Goal: Communication & Community: Answer question/provide support

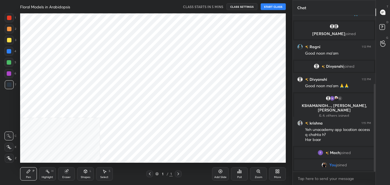
scroll to position [27785, 27664]
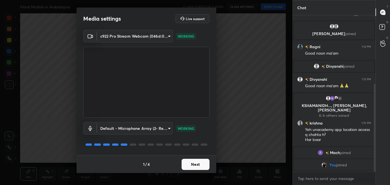
drag, startPoint x: 196, startPoint y: 175, endPoint x: 197, endPoint y: 171, distance: 4.2
click at [197, 173] on div "Media settings Live support c922 Pro Stream Webcam (046d:085c) e979350c58d7446c…" at bounding box center [146, 92] width 292 height 185
click at [199, 162] on button "Next" at bounding box center [196, 164] width 28 height 11
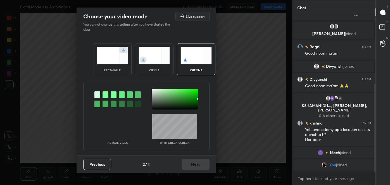
click at [105, 104] on div at bounding box center [106, 104] width 6 height 7
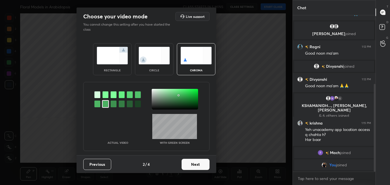
click at [154, 90] on div at bounding box center [175, 99] width 46 height 21
click at [154, 91] on div at bounding box center [154, 90] width 1 height 1
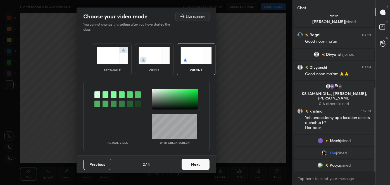
click at [199, 165] on button "Next" at bounding box center [196, 164] width 28 height 11
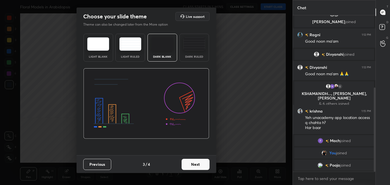
click at [206, 165] on button "Next" at bounding box center [196, 164] width 28 height 11
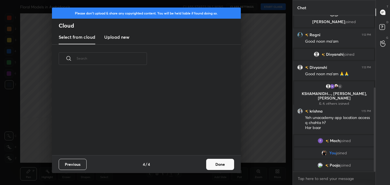
click at [222, 167] on button "Done" at bounding box center [220, 164] width 28 height 11
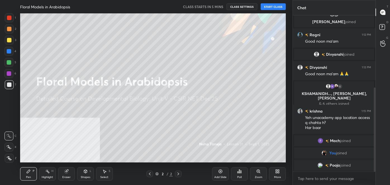
click at [271, 5] on button "START CLASS" at bounding box center [273, 6] width 25 height 7
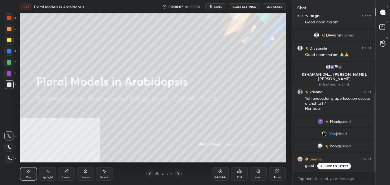
click at [275, 179] on div "More" at bounding box center [277, 177] width 7 height 3
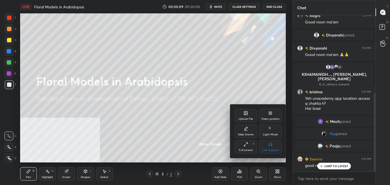
click at [267, 115] on div "Video position" at bounding box center [270, 115] width 22 height 13
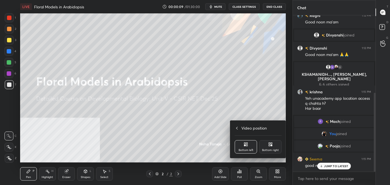
click at [271, 151] on div "Bottom right" at bounding box center [270, 150] width 17 height 3
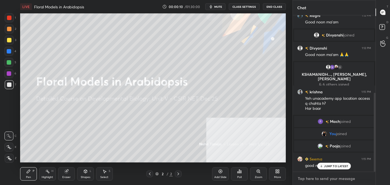
type textarea "x"
click at [318, 179] on textarea at bounding box center [334, 179] width 74 height 9
paste textarea "follow me on unacademy: [URL][DOMAIN_NAME] join me on telegram: [URL][DOMAIN_NA…"
type textarea "follow me on unacademy: [URL][DOMAIN_NAME] join me on telegram: [URL][DOMAIN_NA…"
type textarea "x"
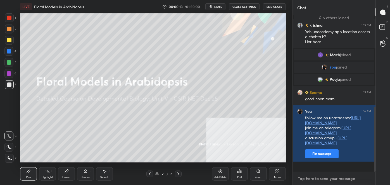
scroll to position [234, 0]
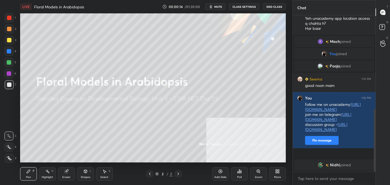
click at [311, 159] on div "[PERSON_NAME] joined" at bounding box center [334, 165] width 83 height 13
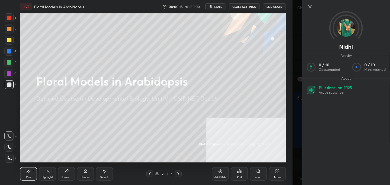
click at [311, 6] on icon at bounding box center [310, 6] width 7 height 7
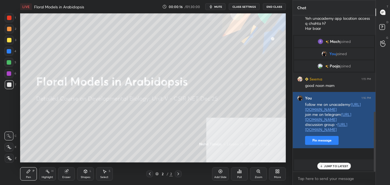
scroll to position [253, 0]
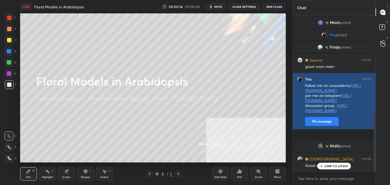
click at [323, 126] on button "Pin message" at bounding box center [322, 121] width 34 height 9
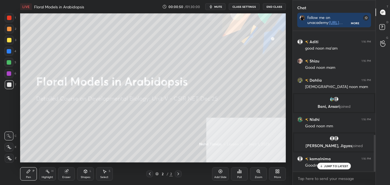
scroll to position [400, 0]
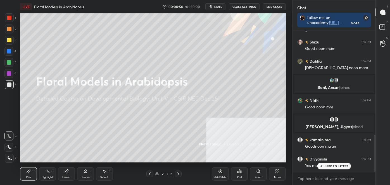
click at [275, 174] on div "More" at bounding box center [277, 174] width 17 height 13
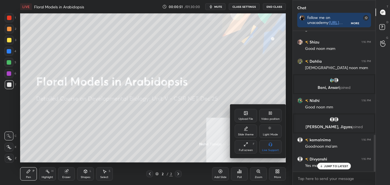
click at [248, 115] on div "Upload File" at bounding box center [246, 115] width 22 height 13
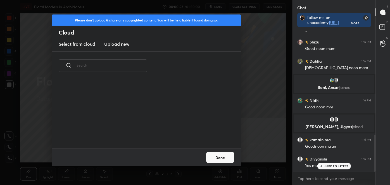
scroll to position [69, 179]
click at [36, 62] on div "Please don't upload & share any copyrighted content. You will be held liable if…" at bounding box center [146, 92] width 292 height 185
click at [226, 159] on button "Done" at bounding box center [220, 157] width 28 height 11
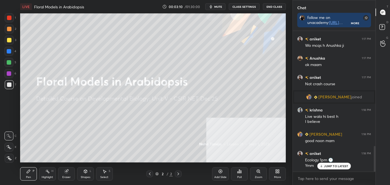
scroll to position [645, 0]
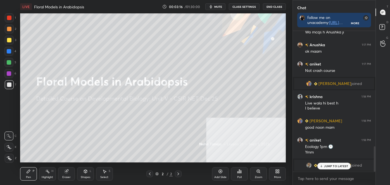
click at [10, 85] on div at bounding box center [9, 85] width 4 height 4
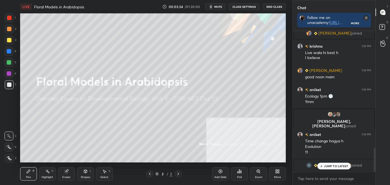
scroll to position [607, 0]
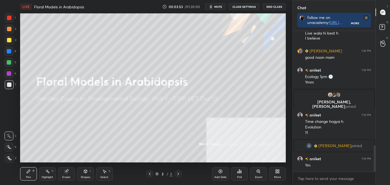
click at [9, 20] on div at bounding box center [9, 18] width 4 height 4
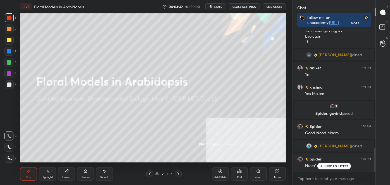
scroll to position [691, 0]
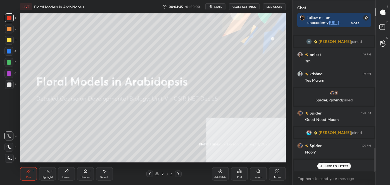
click at [71, 173] on div "Eraser" at bounding box center [66, 174] width 17 height 13
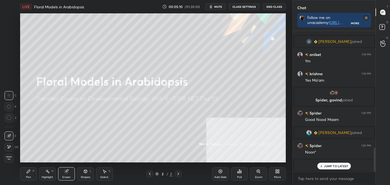
click at [274, 172] on div "More" at bounding box center [277, 174] width 17 height 13
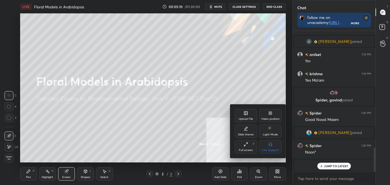
click at [240, 113] on div "Upload File" at bounding box center [246, 115] width 22 height 13
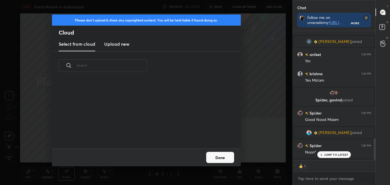
scroll to position [722, 0]
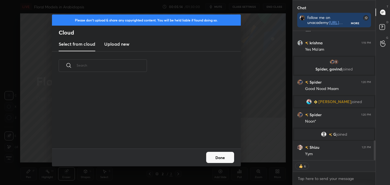
click at [116, 44] on h3 "Upload new" at bounding box center [116, 44] width 25 height 7
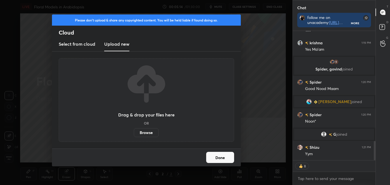
scroll to position [741, 0]
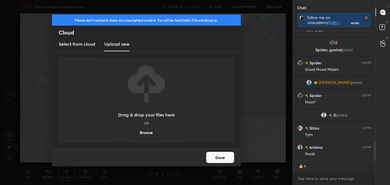
click at [151, 130] on label "Browse" at bounding box center [146, 132] width 25 height 9
click at [134, 130] on input "Browse" at bounding box center [134, 132] width 0 height 9
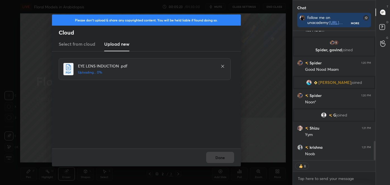
click at [146, 60] on div "EYE LENS INDUCTION .pdf Uploading... 0%" at bounding box center [145, 69] width 172 height 22
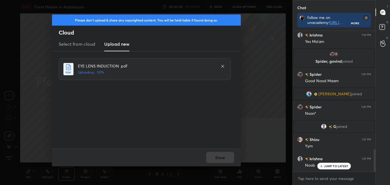
scroll to position [729, 0]
click at [223, 156] on button "Done" at bounding box center [220, 157] width 28 height 11
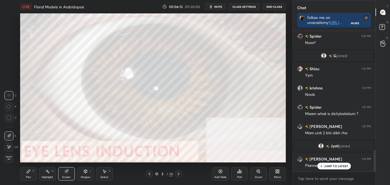
scroll to position [805, 0]
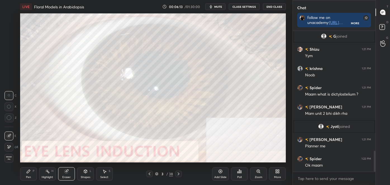
click at [46, 175] on div "Highlight H" at bounding box center [47, 174] width 17 height 13
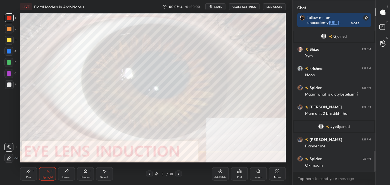
scroll to position [824, 0]
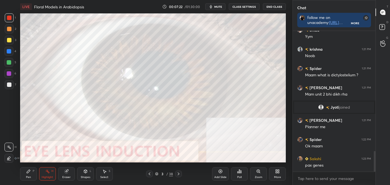
click at [182, 174] on div at bounding box center [178, 174] width 7 height 7
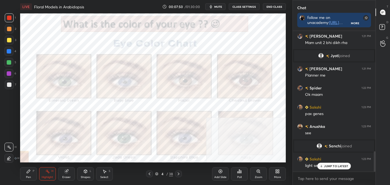
scroll to position [853, 0]
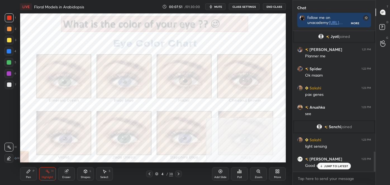
click at [218, 8] on span "mute" at bounding box center [218, 7] width 8 height 4
click at [217, 7] on span "unmute" at bounding box center [218, 7] width 12 height 4
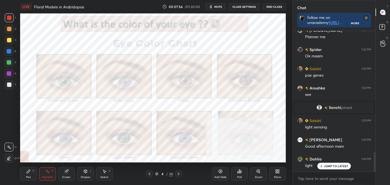
scroll to position [886, 0]
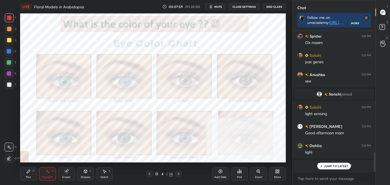
click at [217, 6] on span "mute" at bounding box center [218, 7] width 8 height 4
click at [218, 7] on span "unmute" at bounding box center [218, 7] width 12 height 4
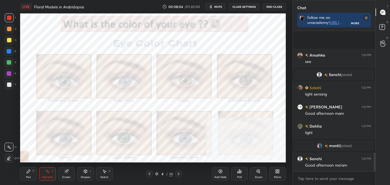
scroll to position [944, 0]
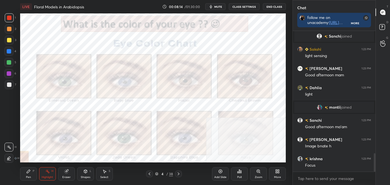
click at [179, 173] on icon at bounding box center [178, 174] width 4 height 4
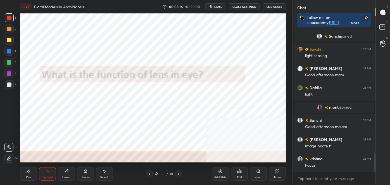
click at [179, 175] on icon at bounding box center [178, 174] width 4 height 4
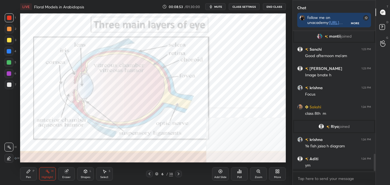
scroll to position [966, 0]
click at [182, 174] on div at bounding box center [178, 174] width 7 height 7
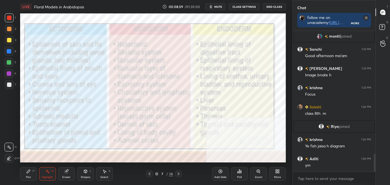
click at [150, 175] on icon at bounding box center [149, 174] width 4 height 4
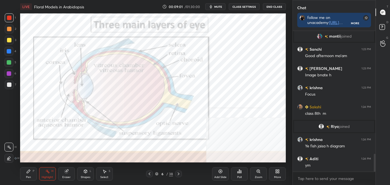
click at [177, 173] on icon at bounding box center [178, 174] width 4 height 4
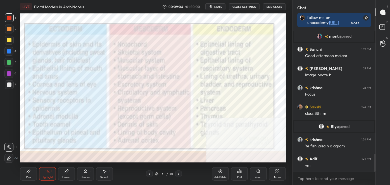
click at [25, 172] on div "Pen P" at bounding box center [28, 174] width 17 height 13
click at [10, 158] on icon at bounding box center [9, 159] width 5 height 4
click at [9, 18] on div at bounding box center [9, 18] width 4 height 4
click at [49, 173] on icon at bounding box center [47, 172] width 4 height 4
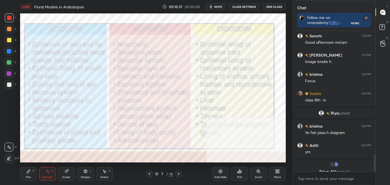
scroll to position [986, 0]
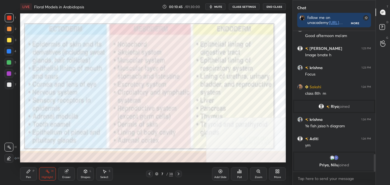
click at [177, 175] on icon at bounding box center [178, 174] width 4 height 4
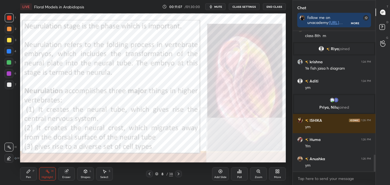
scroll to position [1047, 0]
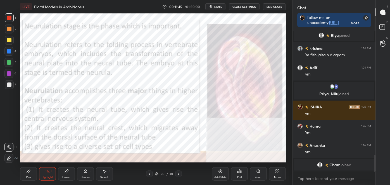
click at [27, 174] on icon at bounding box center [28, 172] width 4 height 4
drag, startPoint x: 9, startPoint y: 138, endPoint x: 18, endPoint y: 131, distance: 11.0
click at [9, 139] on div at bounding box center [8, 136] width 9 height 9
drag, startPoint x: 48, startPoint y: 178, endPoint x: 50, endPoint y: 170, distance: 8.6
click at [48, 179] on div "Highlight" at bounding box center [47, 177] width 11 height 3
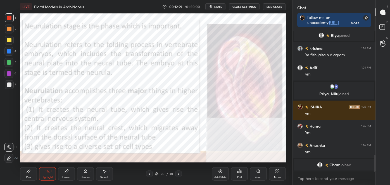
click at [179, 174] on icon at bounding box center [178, 174] width 4 height 4
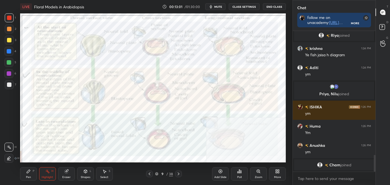
drag, startPoint x: 149, startPoint y: 171, endPoint x: 154, endPoint y: 170, distance: 5.0
click at [149, 171] on div "Pen P Highlight H Eraser Shapes L Select S 9 / 38 Add Slide Poll Zoom More" at bounding box center [153, 174] width 266 height 22
click at [150, 174] on icon at bounding box center [149, 174] width 4 height 4
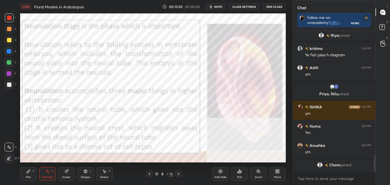
click at [176, 174] on icon at bounding box center [178, 174] width 4 height 4
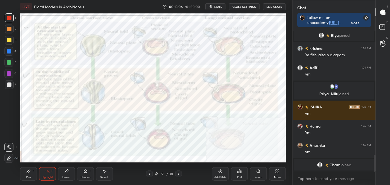
click at [176, 175] on icon at bounding box center [178, 174] width 4 height 4
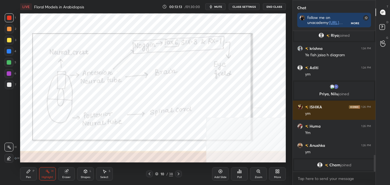
click at [149, 171] on div at bounding box center [149, 174] width 7 height 7
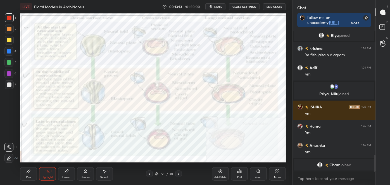
click at [149, 172] on div at bounding box center [149, 174] width 7 height 7
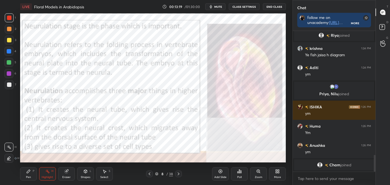
click at [178, 174] on icon at bounding box center [178, 174] width 4 height 4
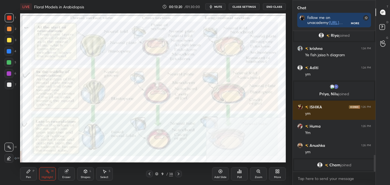
click at [178, 175] on icon at bounding box center [178, 174] width 4 height 4
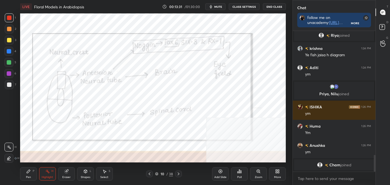
drag, startPoint x: 10, startPoint y: 69, endPoint x: 12, endPoint y: 71, distance: 3.0
click at [9, 69] on div "5" at bounding box center [10, 63] width 12 height 11
click at [9, 74] on div at bounding box center [9, 74] width 4 height 4
click at [7, 155] on div at bounding box center [8, 158] width 9 height 9
click at [66, 177] on div "Eraser" at bounding box center [66, 177] width 8 height 3
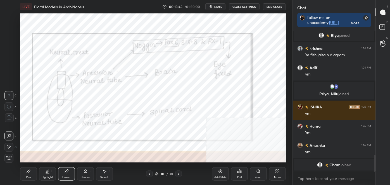
click at [49, 175] on div "Highlight H" at bounding box center [47, 174] width 17 height 13
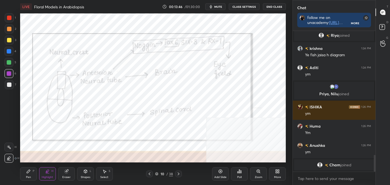
click at [8, 146] on icon at bounding box center [9, 147] width 4 height 4
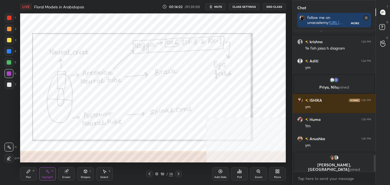
click at [23, 175] on div "Pen P" at bounding box center [28, 174] width 17 height 13
drag, startPoint x: 12, startPoint y: 135, endPoint x: 18, endPoint y: 130, distance: 7.8
click at [11, 135] on div at bounding box center [8, 136] width 9 height 9
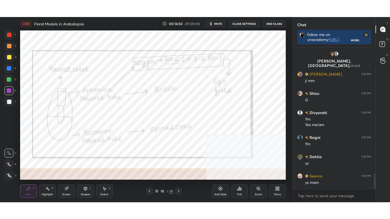
scroll to position [1174, 0]
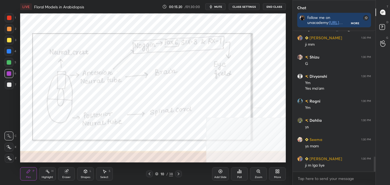
click at [178, 175] on icon at bounding box center [179, 174] width 2 height 3
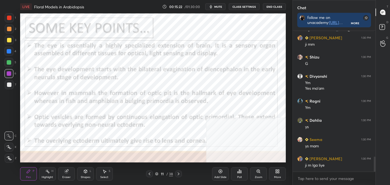
click at [150, 172] on icon at bounding box center [149, 174] width 4 height 4
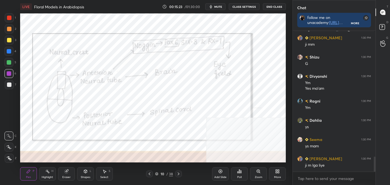
click at [179, 173] on icon at bounding box center [178, 174] width 4 height 4
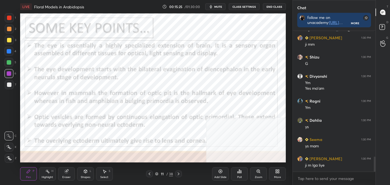
click at [52, 174] on div "Highlight H" at bounding box center [47, 174] width 17 height 13
click at [278, 173] on icon at bounding box center [278, 172] width 1 height 1
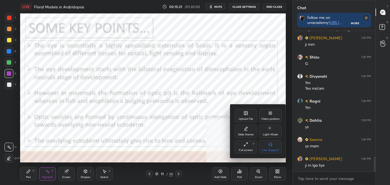
click at [249, 144] on div "Full screen F" at bounding box center [246, 147] width 22 height 13
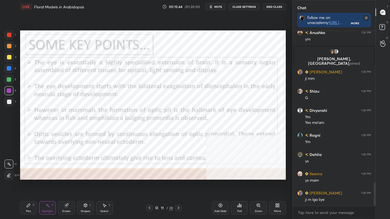
scroll to position [1153, 0]
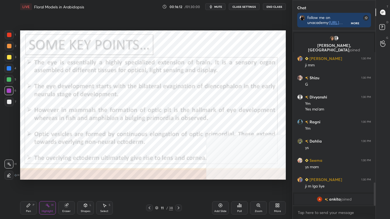
click at [179, 185] on icon at bounding box center [178, 208] width 4 height 4
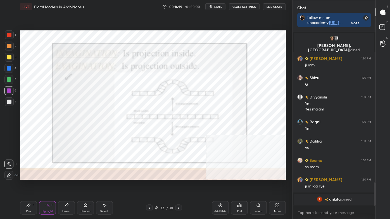
click at [149, 185] on icon at bounding box center [149, 208] width 4 height 4
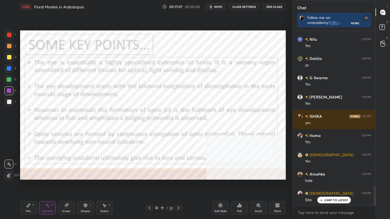
scroll to position [1378, 0]
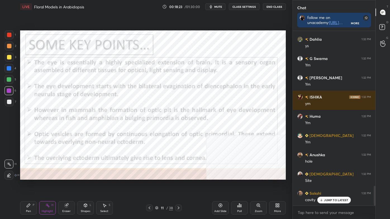
click at [147, 185] on div at bounding box center [149, 208] width 7 height 7
click at [148, 185] on icon at bounding box center [149, 208] width 4 height 4
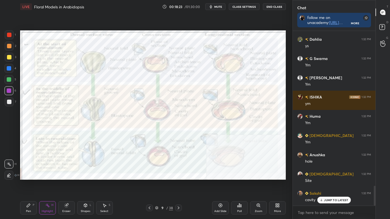
click at [148, 185] on icon at bounding box center [149, 208] width 4 height 4
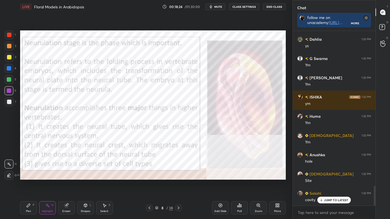
click at [149, 185] on icon at bounding box center [149, 208] width 4 height 4
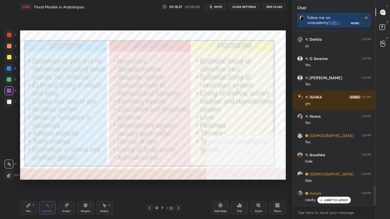
click at [179, 185] on icon at bounding box center [178, 208] width 4 height 4
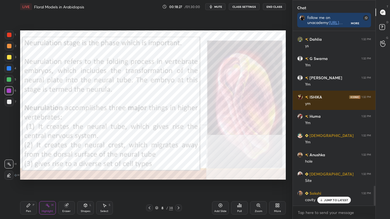
click at [179, 185] on icon at bounding box center [178, 208] width 4 height 4
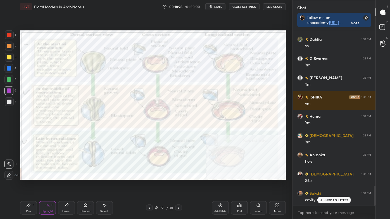
click at [179, 185] on icon at bounding box center [179, 208] width 2 height 3
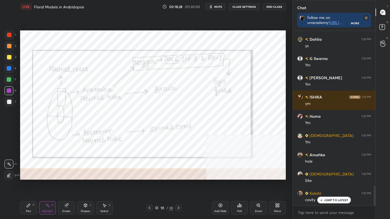
click at [178, 185] on icon at bounding box center [179, 208] width 2 height 3
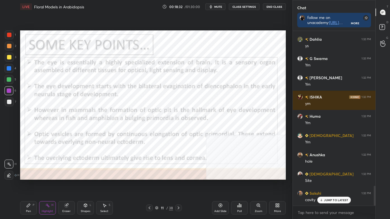
click at [179, 185] on icon at bounding box center [178, 208] width 4 height 4
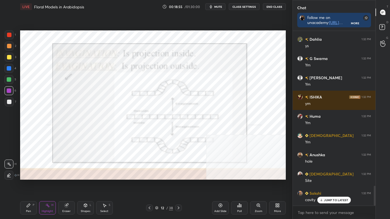
click at [181, 185] on div at bounding box center [178, 208] width 7 height 7
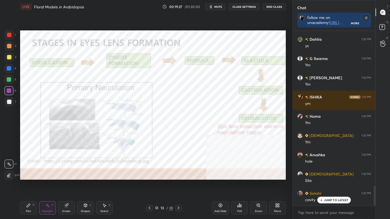
click at [179, 185] on icon at bounding box center [178, 208] width 4 height 4
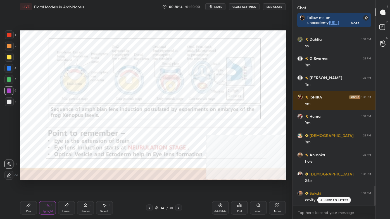
click at [260, 185] on icon at bounding box center [258, 205] width 4 height 4
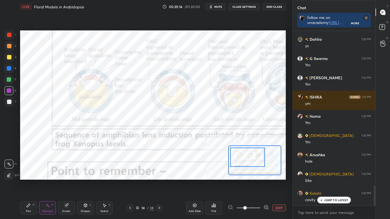
drag, startPoint x: 248, startPoint y: 163, endPoint x: 241, endPoint y: 158, distance: 8.5
click at [240, 158] on div at bounding box center [247, 157] width 35 height 19
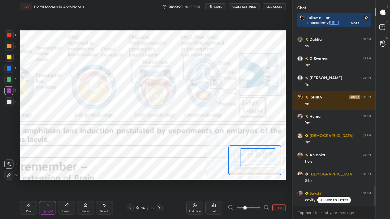
drag, startPoint x: 251, startPoint y: 159, endPoint x: 262, endPoint y: 160, distance: 11.0
click at [263, 161] on div at bounding box center [258, 157] width 35 height 19
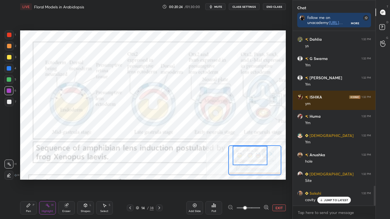
drag, startPoint x: 247, startPoint y: 160, endPoint x: 240, endPoint y: 160, distance: 7.0
click at [242, 157] on div at bounding box center [250, 155] width 35 height 19
click at [8, 34] on div at bounding box center [9, 35] width 4 height 4
click at [8, 66] on div at bounding box center [9, 68] width 4 height 4
click at [6, 36] on div at bounding box center [9, 34] width 9 height 9
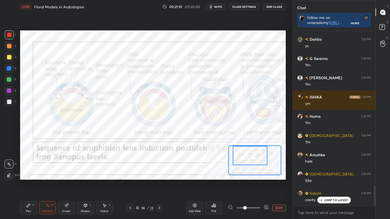
click at [9, 59] on div at bounding box center [9, 57] width 4 height 4
click at [8, 66] on div at bounding box center [9, 68] width 4 height 4
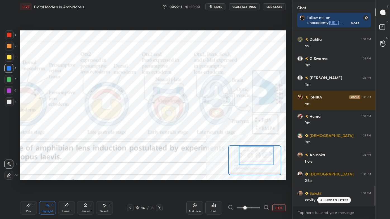
drag, startPoint x: 250, startPoint y: 156, endPoint x: 256, endPoint y: 156, distance: 5.9
click at [257, 156] on div at bounding box center [256, 155] width 35 height 19
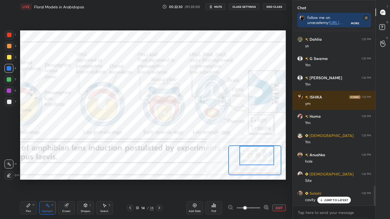
scroll to position [1397, 0]
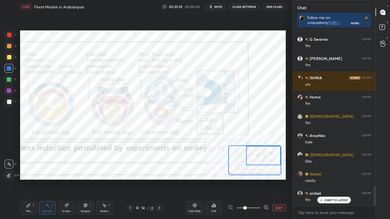
drag, startPoint x: 251, startPoint y: 156, endPoint x: 256, endPoint y: 153, distance: 5.5
click at [258, 155] on div at bounding box center [263, 155] width 35 height 19
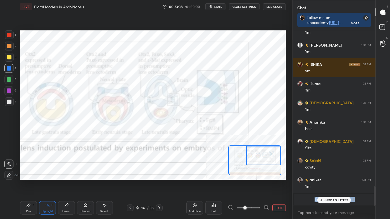
drag, startPoint x: 324, startPoint y: 200, endPoint x: 292, endPoint y: 169, distance: 44.3
click at [295, 171] on div "Ragni 1:30 PM Ym Dahlia 1:30 PM ys Seema 1:30 PM ys mam [PERSON_NAME] 1:30 PM j…" at bounding box center [334, 118] width 83 height 175
click at [276, 185] on button "EXIT" at bounding box center [278, 208] width 13 height 7
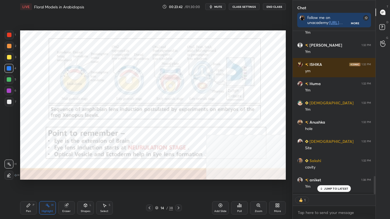
scroll to position [2, 1]
click at [180, 185] on icon at bounding box center [178, 208] width 4 height 4
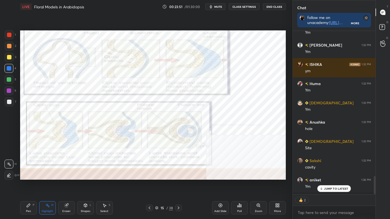
click at [149, 185] on icon at bounding box center [149, 208] width 4 height 4
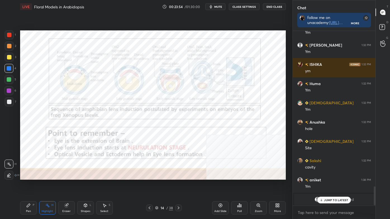
scroll to position [173, 81]
click at [180, 185] on icon at bounding box center [178, 208] width 4 height 4
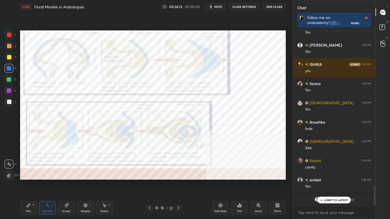
click at [10, 62] on div "3" at bounding box center [10, 58] width 11 height 11
click at [8, 59] on div at bounding box center [9, 57] width 4 height 4
click at [7, 67] on div at bounding box center [9, 68] width 4 height 4
drag, startPoint x: 9, startPoint y: 56, endPoint x: 5, endPoint y: 51, distance: 6.8
click at [9, 55] on div at bounding box center [9, 57] width 9 height 9
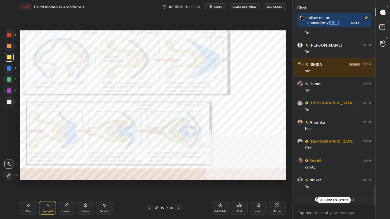
drag, startPoint x: 11, startPoint y: 36, endPoint x: 18, endPoint y: 37, distance: 7.3
click at [11, 36] on div at bounding box center [9, 35] width 4 height 4
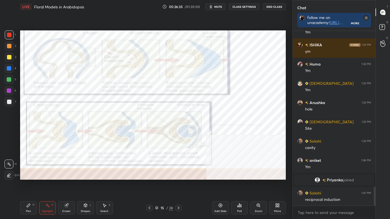
click at [27, 185] on div "Pen" at bounding box center [28, 211] width 5 height 3
click at [9, 176] on icon at bounding box center [9, 175] width 4 height 3
click at [179, 185] on icon at bounding box center [178, 208] width 4 height 4
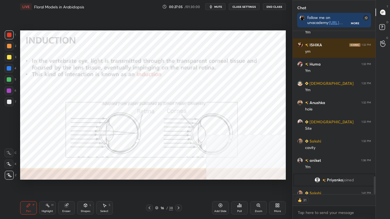
click at [47, 185] on div "Highlight" at bounding box center [47, 211] width 11 height 3
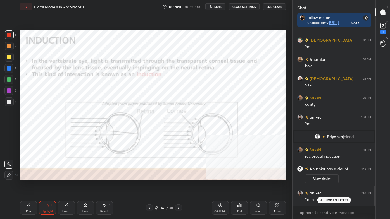
scroll to position [1387, 0]
click at [178, 185] on icon at bounding box center [178, 208] width 4 height 4
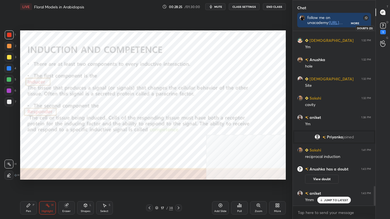
click at [383, 29] on icon at bounding box center [383, 26] width 8 height 8
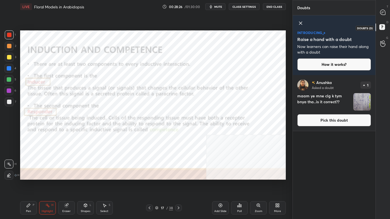
scroll to position [143, 81]
click at [347, 123] on button "Pick this doubt" at bounding box center [334, 120] width 74 height 12
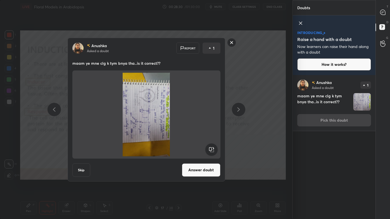
click at [232, 42] on rect at bounding box center [231, 42] width 9 height 9
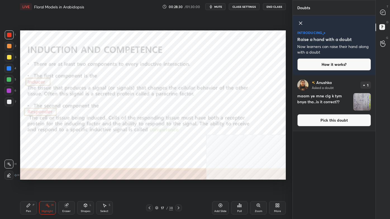
click at [387, 16] on div at bounding box center [382, 12] width 11 height 10
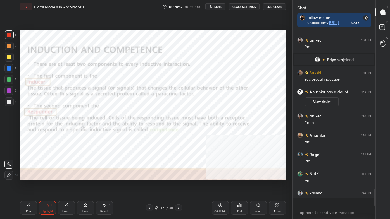
scroll to position [1630, 0]
click at [7, 177] on icon at bounding box center [9, 175] width 4 height 4
click at [26, 185] on div "Pen P" at bounding box center [28, 207] width 17 height 13
click at [11, 178] on div at bounding box center [9, 175] width 9 height 9
click at [52, 185] on div "H" at bounding box center [52, 205] width 2 height 3
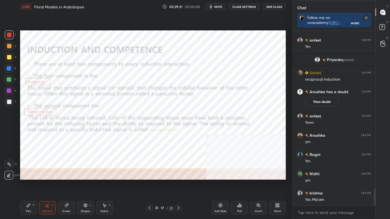
click at [9, 66] on div at bounding box center [8, 68] width 9 height 9
click at [26, 185] on div "Pen P" at bounding box center [28, 207] width 17 height 13
click at [10, 176] on icon at bounding box center [9, 175] width 5 height 4
click at [8, 35] on div at bounding box center [9, 35] width 4 height 4
click at [10, 70] on div at bounding box center [9, 68] width 4 height 4
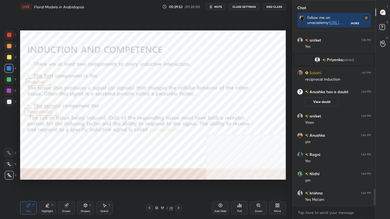
click at [46, 185] on div "Highlight" at bounding box center [47, 211] width 11 height 3
click at [9, 168] on div at bounding box center [8, 164] width 9 height 9
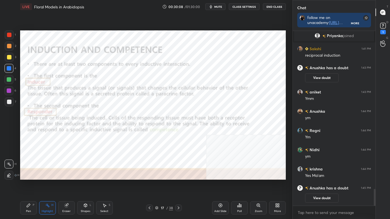
click at [9, 176] on icon at bounding box center [9, 175] width 4 height 4
drag, startPoint x: 10, startPoint y: 55, endPoint x: 18, endPoint y: 58, distance: 7.9
click at [11, 56] on div at bounding box center [9, 57] width 4 height 4
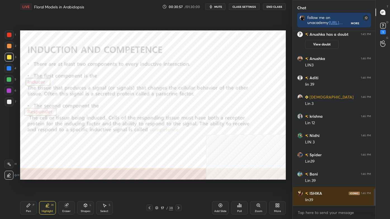
scroll to position [1636, 0]
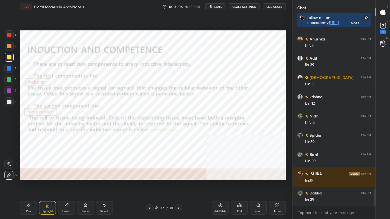
click at [179, 185] on icon at bounding box center [179, 208] width 2 height 3
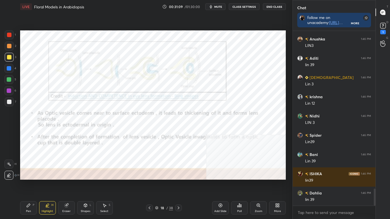
click at [9, 164] on rect at bounding box center [9, 164] width 3 height 3
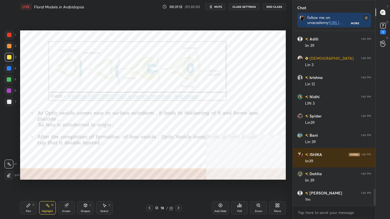
click at [160, 185] on div "Pen P Highlight H Eraser Shapes L Select S 18 / 38 Add Slide Poll Zoom More" at bounding box center [153, 208] width 266 height 22
click at [150, 185] on icon at bounding box center [149, 208] width 4 height 4
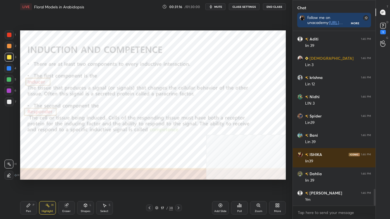
click at [179, 185] on icon at bounding box center [178, 208] width 4 height 4
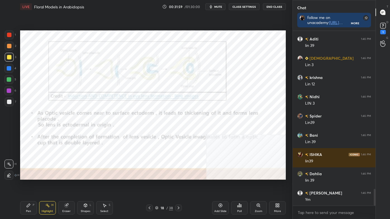
click at [28, 185] on div "Pen P" at bounding box center [28, 207] width 17 height 13
click at [10, 153] on icon at bounding box center [8, 153] width 5 height 4
drag, startPoint x: 7, startPoint y: 33, endPoint x: 11, endPoint y: 32, distance: 3.9
click at [8, 33] on div at bounding box center [9, 35] width 4 height 4
click at [51, 185] on div "Highlight H" at bounding box center [47, 207] width 17 height 13
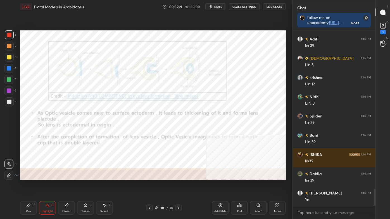
click at [177, 185] on icon at bounding box center [178, 208] width 4 height 4
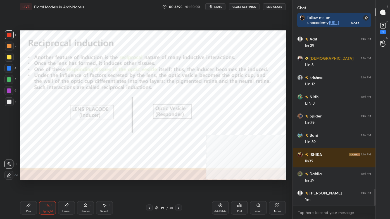
click at [150, 185] on icon at bounding box center [149, 208] width 4 height 4
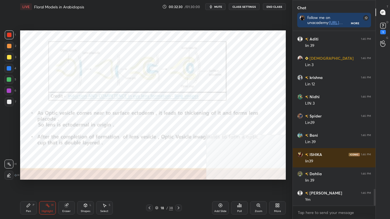
click at [178, 185] on icon at bounding box center [178, 208] width 4 height 4
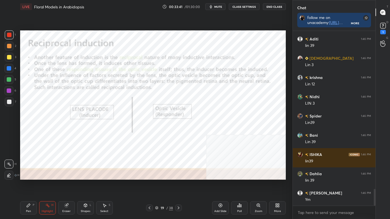
click at [85, 185] on icon at bounding box center [85, 206] width 0 height 2
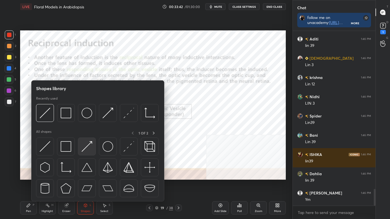
click at [89, 144] on img at bounding box center [87, 146] width 11 height 11
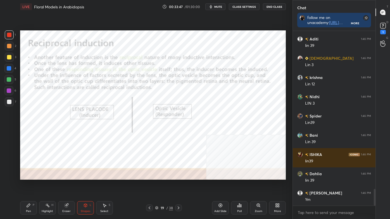
click at [178, 185] on icon at bounding box center [178, 208] width 4 height 4
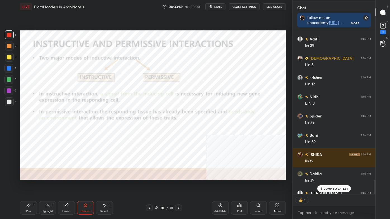
scroll to position [1686, 0]
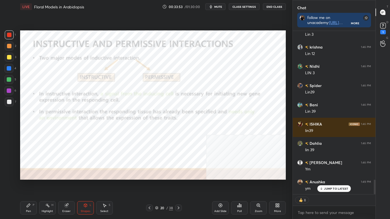
click at [159, 185] on div "20 / 38" at bounding box center [164, 208] width 18 height 5
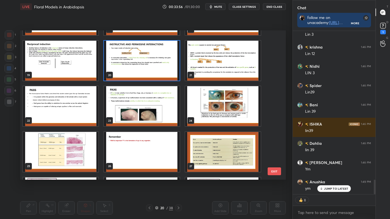
scroll to position [271, 0]
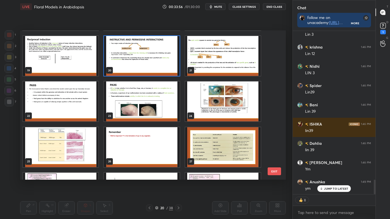
click at [235, 150] on img "grid" at bounding box center [222, 147] width 75 height 40
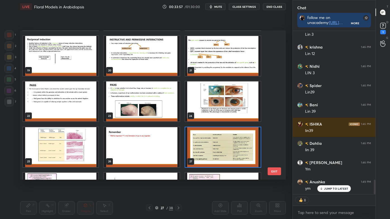
click at [235, 150] on img "grid" at bounding box center [222, 147] width 75 height 40
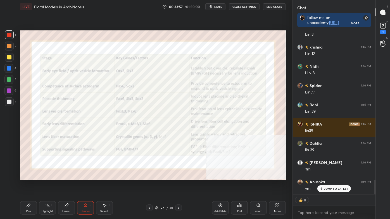
click at [234, 150] on img "grid" at bounding box center [222, 147] width 75 height 40
click at [234, 151] on img "grid" at bounding box center [222, 147] width 75 height 40
click at [50, 185] on div "Highlight" at bounding box center [47, 211] width 11 height 3
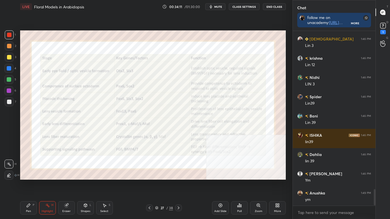
click at [156, 185] on icon at bounding box center [156, 207] width 3 height 3
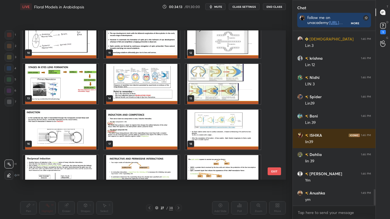
scroll to position [144, 0]
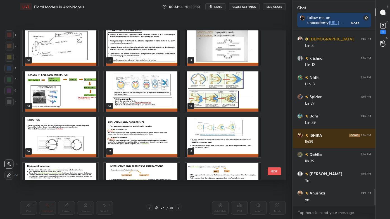
click at [49, 168] on img "grid" at bounding box center [60, 183] width 75 height 40
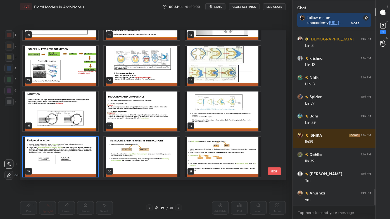
click at [49, 169] on div "7 8 9 10 11 12 13 14 15 16 17 18 19 20 21" at bounding box center [148, 104] width 256 height 149
click at [50, 169] on img "grid" at bounding box center [60, 157] width 75 height 40
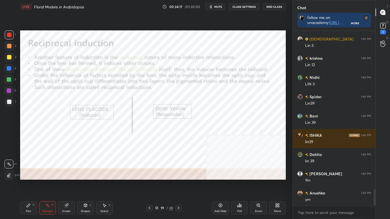
click at [50, 169] on img "grid" at bounding box center [60, 157] width 75 height 40
click at [51, 169] on img "grid" at bounding box center [60, 157] width 75 height 40
click at [177, 185] on icon at bounding box center [178, 208] width 4 height 4
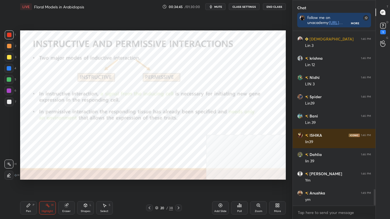
click at [85, 185] on div "Shapes" at bounding box center [85, 211] width 9 height 3
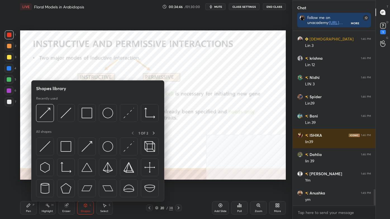
click at [97, 106] on div at bounding box center [97, 114] width 123 height 21
click at [92, 112] on img at bounding box center [87, 113] width 11 height 11
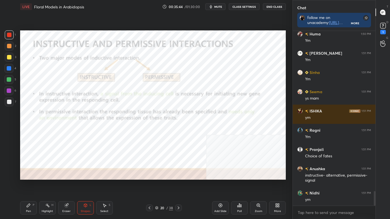
scroll to position [1935, 0]
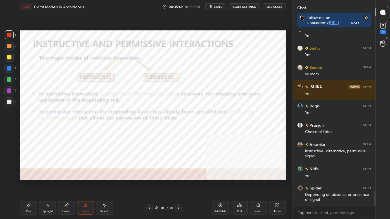
click at [54, 185] on div "Highlight H" at bounding box center [47, 207] width 17 height 13
click at [9, 43] on div at bounding box center [9, 46] width 9 height 9
click at [10, 45] on div at bounding box center [9, 46] width 4 height 4
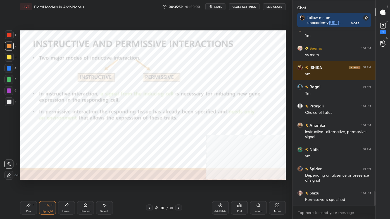
scroll to position [1973, 0]
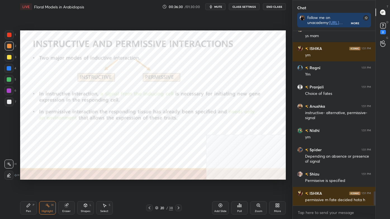
click at [180, 185] on icon at bounding box center [178, 208] width 4 height 4
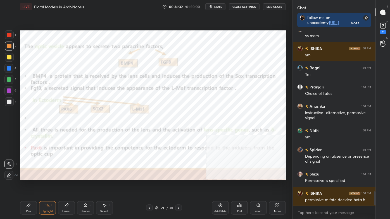
click at [150, 185] on icon at bounding box center [149, 208] width 4 height 4
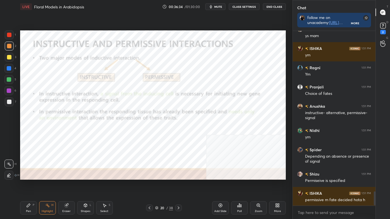
click at [150, 185] on icon at bounding box center [150, 208] width 2 height 3
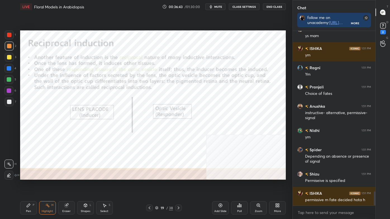
click at [179, 185] on icon at bounding box center [178, 208] width 4 height 4
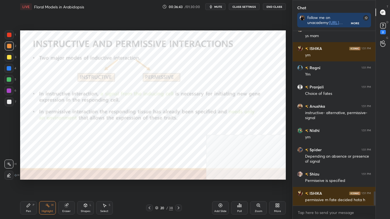
click at [178, 185] on icon at bounding box center [178, 208] width 4 height 4
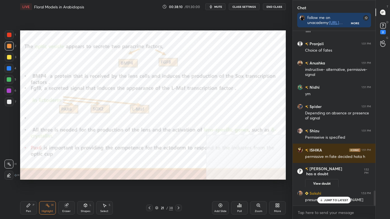
scroll to position [1870, 0]
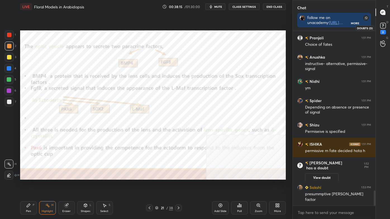
click at [386, 24] on icon at bounding box center [383, 26] width 8 height 8
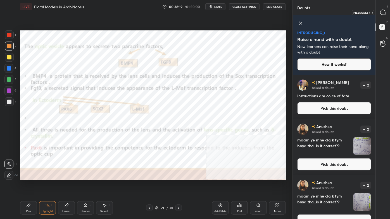
click at [385, 14] on icon at bounding box center [383, 12] width 6 height 6
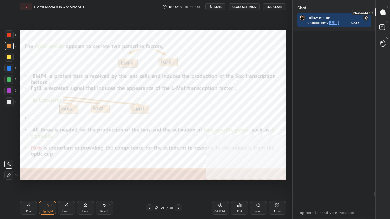
scroll to position [173, 81]
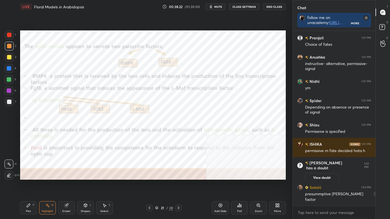
click at [10, 58] on div at bounding box center [9, 57] width 4 height 4
click at [275, 185] on div "More" at bounding box center [277, 207] width 17 height 13
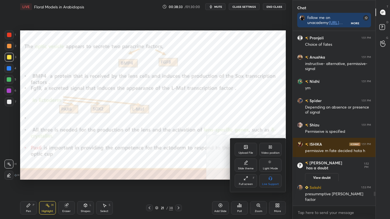
click at [273, 146] on div "Video position" at bounding box center [270, 149] width 22 height 13
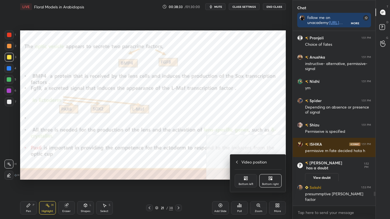
click at [249, 179] on div "Bottom left" at bounding box center [246, 180] width 22 height 13
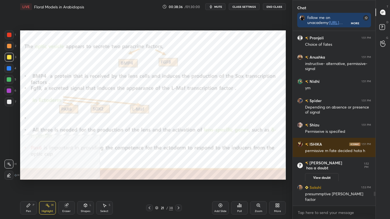
click at [275, 185] on div "More" at bounding box center [277, 207] width 17 height 13
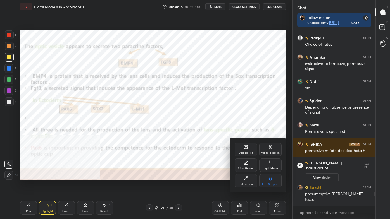
click at [274, 147] on div "Video position" at bounding box center [270, 149] width 22 height 13
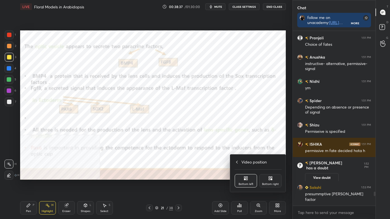
click at [270, 184] on div "Bottom right" at bounding box center [270, 184] width 17 height 3
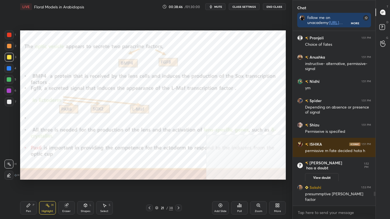
click at [176, 185] on div at bounding box center [178, 208] width 7 height 7
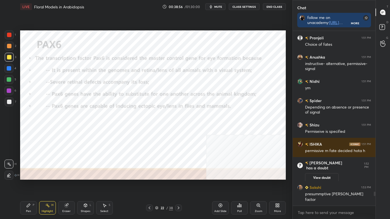
click at [31, 185] on div "Pen P" at bounding box center [28, 207] width 17 height 13
click at [9, 169] on div "Z" at bounding box center [11, 174] width 12 height 11
drag, startPoint x: 48, startPoint y: 208, endPoint x: 48, endPoint y: 202, distance: 6.2
click at [47, 185] on icon at bounding box center [47, 205] width 4 height 4
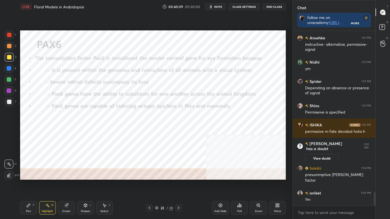
click at [177, 185] on icon at bounding box center [178, 208] width 4 height 4
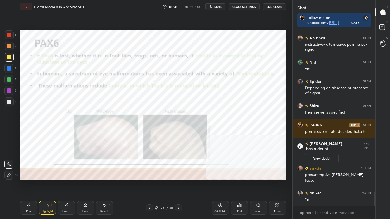
click at [150, 185] on icon at bounding box center [149, 208] width 4 height 4
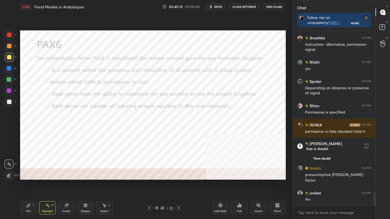
click at [178, 185] on icon at bounding box center [179, 208] width 2 height 3
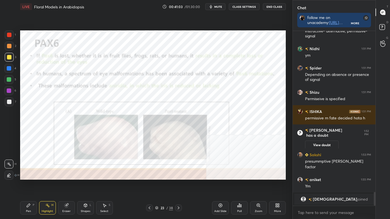
scroll to position [1911, 0]
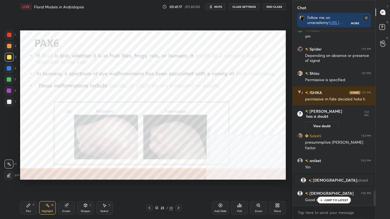
click at [168, 183] on div "Setting up your live class Poll for secs No correct answer Start poll" at bounding box center [153, 105] width 270 height 184
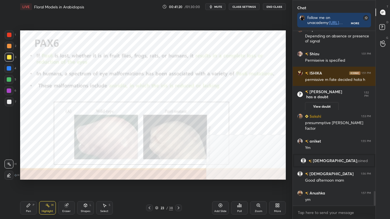
click at [179, 185] on icon at bounding box center [178, 208] width 4 height 4
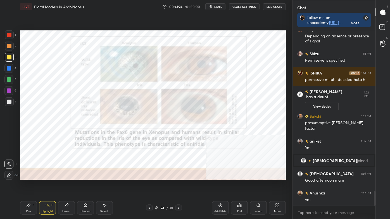
click at [153, 185] on div at bounding box center [149, 208] width 7 height 7
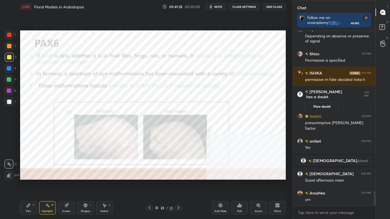
scroll to position [1950, 0]
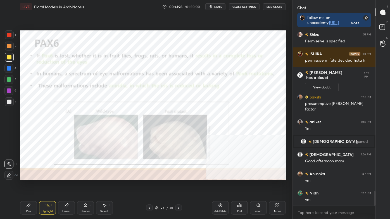
click at [179, 185] on icon at bounding box center [178, 208] width 4 height 4
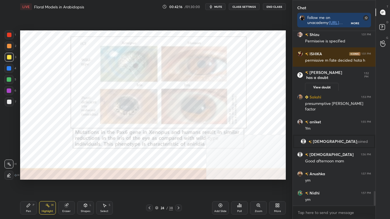
click at [9, 172] on div at bounding box center [8, 175] width 9 height 9
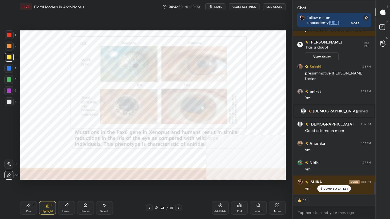
click at [178, 185] on icon at bounding box center [178, 208] width 4 height 4
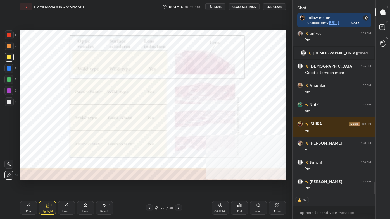
scroll to position [2077, 0]
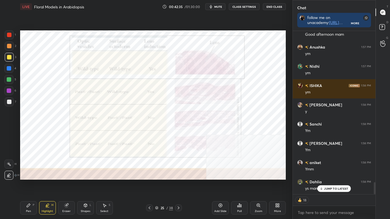
click at [30, 185] on icon at bounding box center [28, 205] width 4 height 4
click at [9, 177] on icon at bounding box center [9, 175] width 4 height 3
drag, startPoint x: 8, startPoint y: 31, endPoint x: 18, endPoint y: 31, distance: 10.1
click at [8, 31] on div at bounding box center [9, 34] width 9 height 9
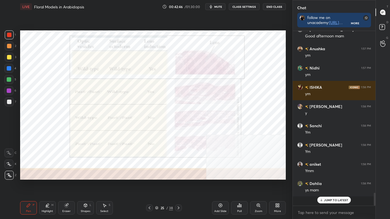
scroll to position [2065, 0]
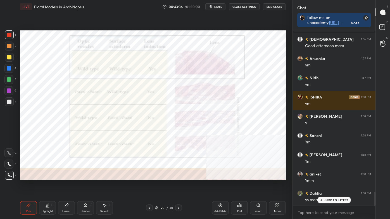
click at [54, 185] on div "Highlight H" at bounding box center [47, 207] width 17 height 13
click at [67, 185] on icon at bounding box center [67, 206] width 4 height 4
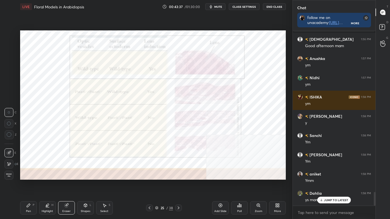
click at [8, 175] on span "Erase all" at bounding box center [9, 175] width 8 height 4
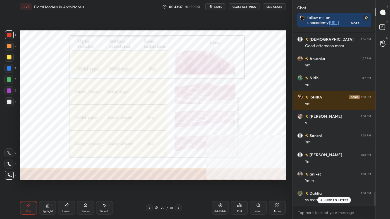
click at [45, 185] on div "Highlight H" at bounding box center [47, 207] width 17 height 13
drag, startPoint x: 7, startPoint y: 163, endPoint x: 15, endPoint y: 163, distance: 7.6
click at [8, 164] on icon at bounding box center [9, 164] width 4 height 4
drag, startPoint x: 31, startPoint y: 211, endPoint x: 22, endPoint y: 201, distance: 13.4
click at [31, 185] on div "Pen P" at bounding box center [28, 207] width 17 height 13
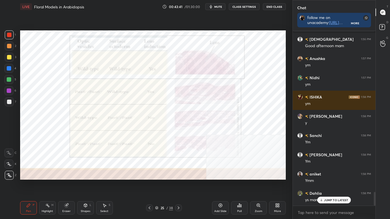
click at [7, 178] on div at bounding box center [9, 175] width 9 height 9
drag, startPoint x: 89, startPoint y: 207, endPoint x: 90, endPoint y: 203, distance: 3.8
click at [89, 185] on div "Shapes L" at bounding box center [85, 207] width 17 height 13
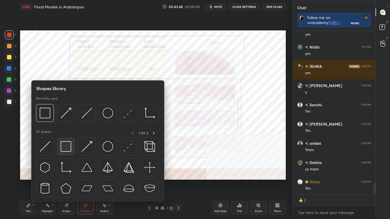
click at [66, 148] on img at bounding box center [66, 146] width 11 height 11
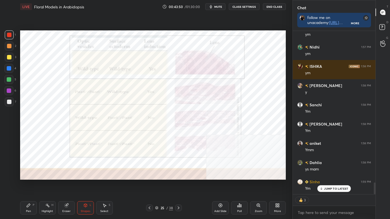
scroll to position [2115, 0]
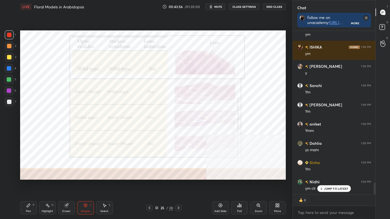
click at [178, 185] on icon at bounding box center [179, 208] width 2 height 3
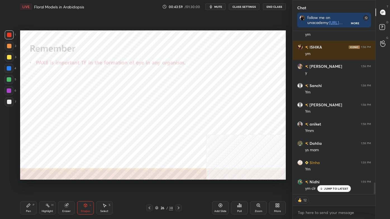
click at [84, 185] on div "Shapes L" at bounding box center [85, 207] width 17 height 13
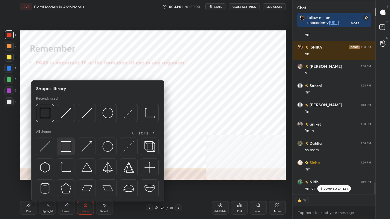
click at [64, 144] on img at bounding box center [66, 146] width 11 height 11
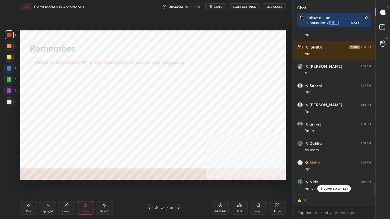
click at [177, 185] on icon at bounding box center [178, 208] width 4 height 4
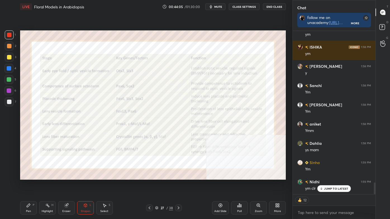
click at [33, 185] on div "Pen P" at bounding box center [28, 207] width 17 height 13
click at [9, 179] on div at bounding box center [9, 175] width 9 height 9
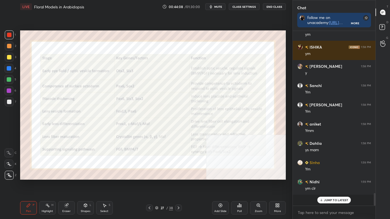
scroll to position [2104, 0]
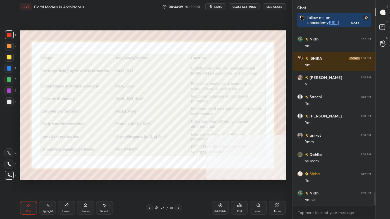
click at [9, 56] on div at bounding box center [9, 57] width 4 height 4
click at [47, 185] on icon at bounding box center [47, 205] width 4 height 4
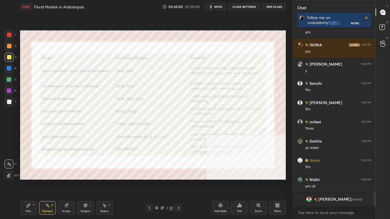
click at [86, 185] on icon at bounding box center [85, 205] width 3 height 3
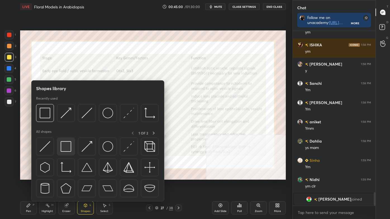
click at [62, 142] on img at bounding box center [66, 146] width 11 height 11
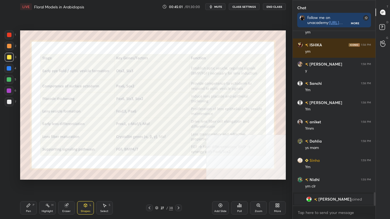
click at [9, 35] on div at bounding box center [9, 35] width 4 height 4
click at [27, 185] on icon at bounding box center [28, 205] width 4 height 4
click at [10, 153] on icon at bounding box center [8, 153] width 5 height 4
click at [86, 185] on icon at bounding box center [85, 205] width 4 height 4
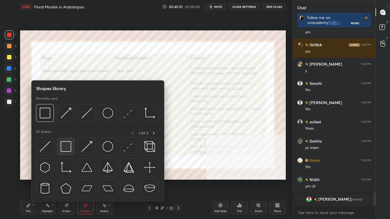
click at [70, 144] on img at bounding box center [66, 146] width 11 height 11
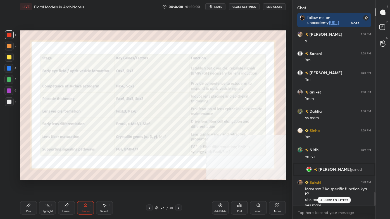
scroll to position [2100, 0]
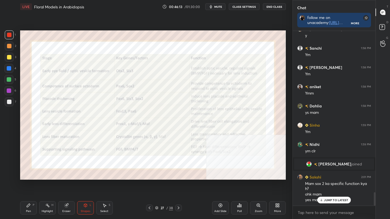
click at [150, 185] on icon at bounding box center [149, 208] width 4 height 4
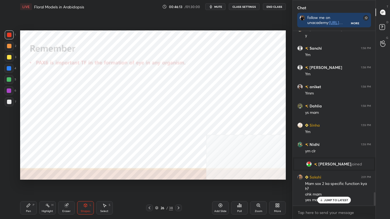
click at [150, 185] on icon at bounding box center [149, 208] width 4 height 4
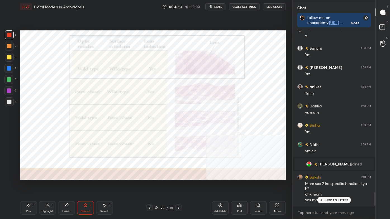
click at [150, 185] on icon at bounding box center [149, 208] width 4 height 4
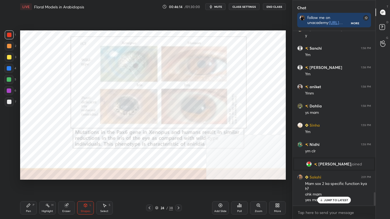
click at [150, 185] on icon at bounding box center [149, 208] width 4 height 4
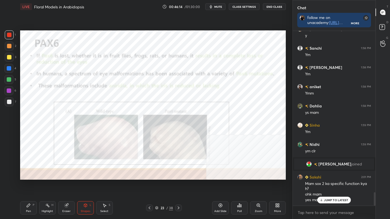
click at [150, 185] on icon at bounding box center [149, 208] width 4 height 4
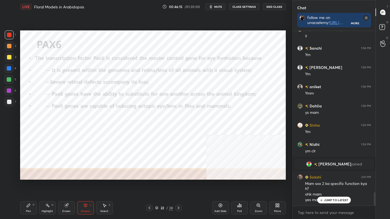
click at [151, 185] on icon at bounding box center [149, 208] width 4 height 4
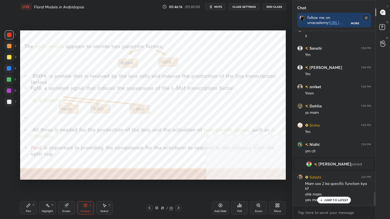
drag, startPoint x: 151, startPoint y: 206, endPoint x: 152, endPoint y: 192, distance: 14.0
click at [152, 185] on div "LIVE Floral Models in Arabidopsis 00:46:16 / 01:30:00 mute CLASS SETTINGS End C…" at bounding box center [153, 109] width 270 height 219
click at [50, 185] on div "Highlight H" at bounding box center [47, 207] width 17 height 13
click at [178, 185] on icon at bounding box center [178, 208] width 4 height 4
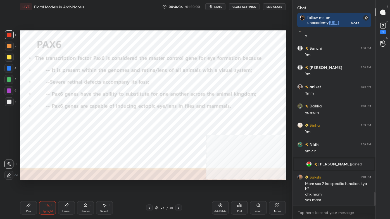
click at [178, 185] on icon at bounding box center [179, 208] width 2 height 3
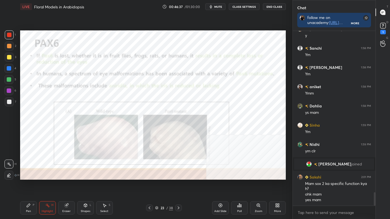
click at [178, 185] on icon at bounding box center [178, 208] width 4 height 4
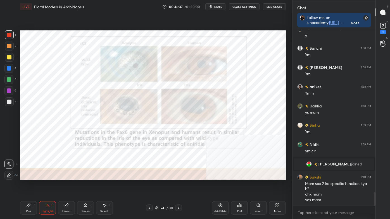
click at [178, 185] on icon at bounding box center [178, 208] width 4 height 4
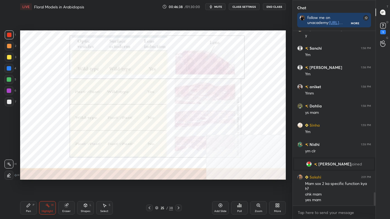
click at [178, 185] on icon at bounding box center [178, 208] width 4 height 4
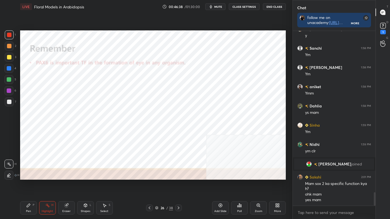
click at [178, 185] on icon at bounding box center [178, 208] width 4 height 4
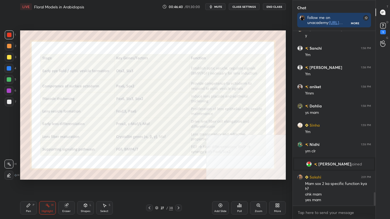
click at [82, 185] on div "Shapes L" at bounding box center [85, 207] width 17 height 13
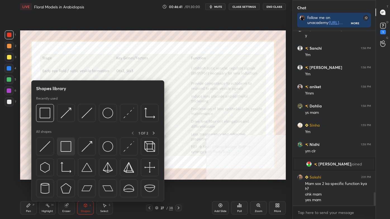
click at [65, 150] on img at bounding box center [66, 146] width 11 height 11
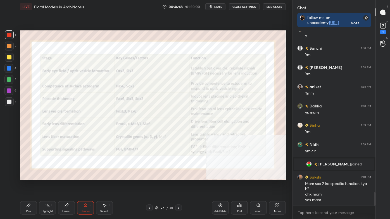
scroll to position [2119, 0]
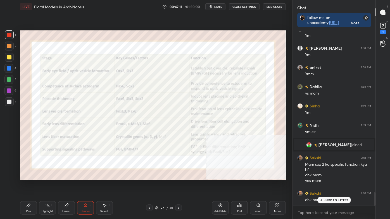
drag, startPoint x: 49, startPoint y: 210, endPoint x: 54, endPoint y: 183, distance: 27.2
click at [49, 185] on div "Highlight H" at bounding box center [47, 207] width 17 height 13
drag, startPoint x: 89, startPoint y: 206, endPoint x: 90, endPoint y: 203, distance: 3.7
click at [90, 185] on div "Shapes L" at bounding box center [85, 207] width 17 height 13
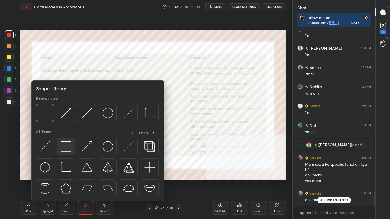
click at [69, 145] on img at bounding box center [66, 146] width 11 height 11
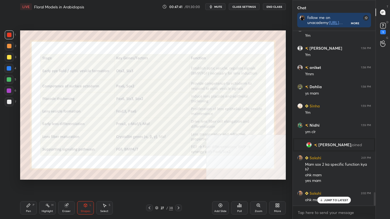
drag, startPoint x: 44, startPoint y: 211, endPoint x: 42, endPoint y: 210, distance: 2.9
click at [44, 185] on div "Highlight" at bounding box center [47, 211] width 11 height 3
click at [84, 185] on div "Shapes L" at bounding box center [85, 207] width 17 height 13
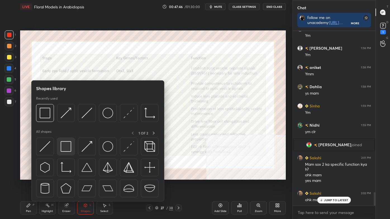
click at [68, 143] on img at bounding box center [66, 146] width 11 height 11
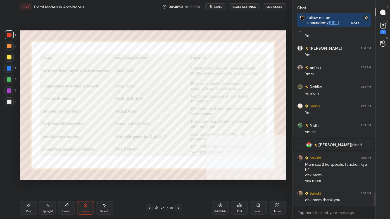
scroll to position [2139, 0]
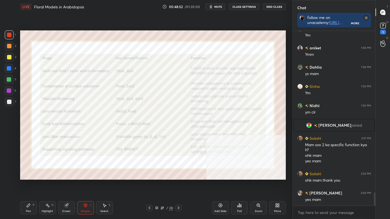
click at [87, 185] on icon at bounding box center [85, 205] width 4 height 4
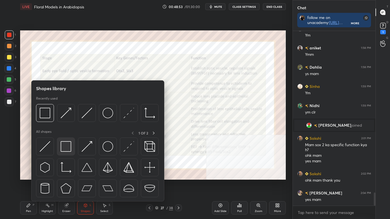
click at [61, 145] on img at bounding box center [66, 146] width 11 height 11
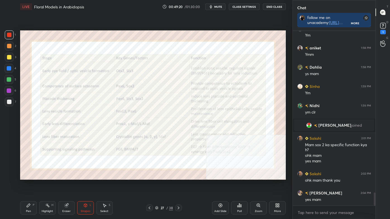
click at [274, 185] on div "More" at bounding box center [277, 207] width 17 height 13
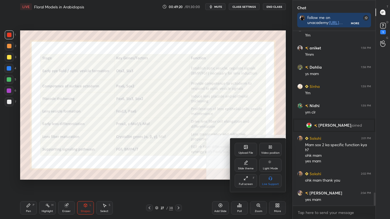
click at [269, 148] on icon at bounding box center [269, 147] width 1 height 1
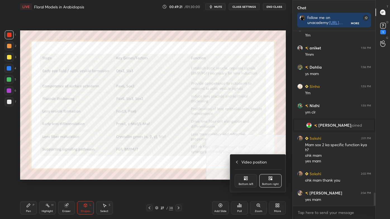
drag, startPoint x: 242, startPoint y: 180, endPoint x: 237, endPoint y: 186, distance: 8.3
click at [242, 180] on div "Bottom left" at bounding box center [246, 180] width 22 height 13
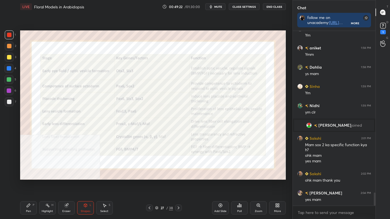
click at [28, 185] on div "Pen" at bounding box center [28, 211] width 5 height 3
click at [9, 155] on icon at bounding box center [8, 153] width 5 height 4
click at [271, 185] on div "More" at bounding box center [277, 207] width 17 height 13
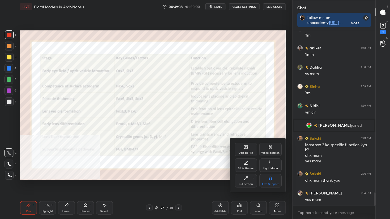
click at [276, 146] on div "Video position" at bounding box center [270, 149] width 22 height 13
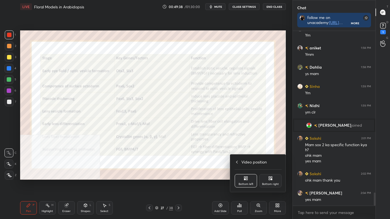
click at [270, 181] on div "Bottom right" at bounding box center [270, 180] width 22 height 13
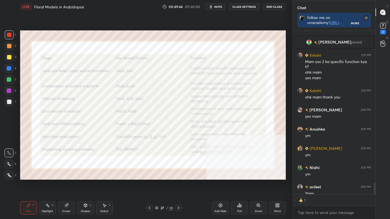
scroll to position [162, 81]
click at [5, 57] on div at bounding box center [9, 57] width 9 height 9
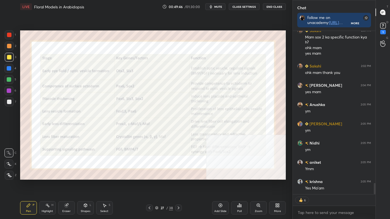
scroll to position [2265, 0]
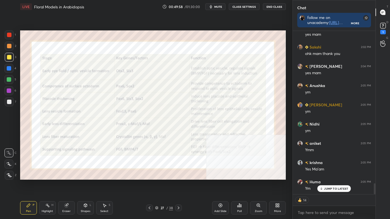
click at [47, 185] on div "Highlight H" at bounding box center [47, 207] width 17 height 13
click at [8, 165] on icon at bounding box center [9, 164] width 4 height 4
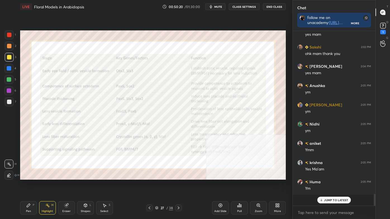
scroll to position [2254, 0]
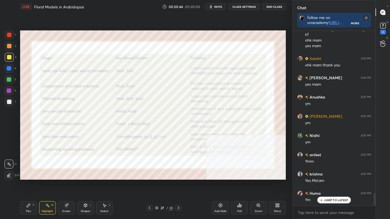
click at [179, 185] on icon at bounding box center [178, 208] width 4 height 4
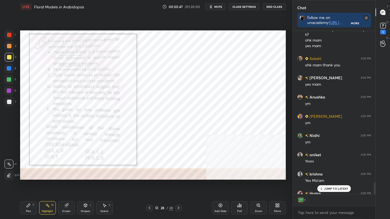
scroll to position [162, 81]
click at [30, 185] on div "Pen P" at bounding box center [28, 207] width 17 height 13
click at [13, 153] on div "C" at bounding box center [10, 153] width 12 height 9
click at [8, 34] on div at bounding box center [9, 35] width 4 height 4
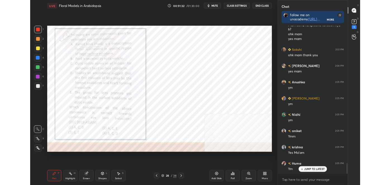
scroll to position [2273, 0]
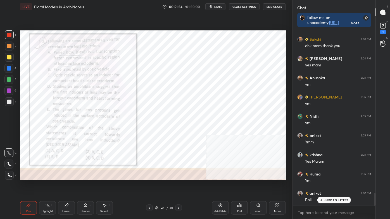
click at [278, 185] on div "More" at bounding box center [277, 211] width 7 height 3
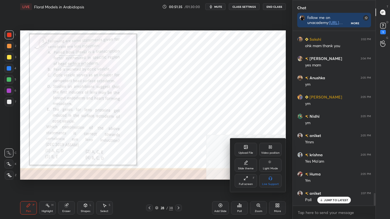
drag, startPoint x: 247, startPoint y: 181, endPoint x: 247, endPoint y: 156, distance: 24.9
click at [246, 180] on icon at bounding box center [246, 178] width 4 height 4
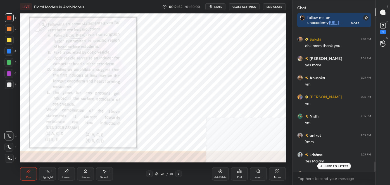
scroll to position [2, 1]
click at [334, 168] on div "JUMP TO LATEST" at bounding box center [334, 166] width 34 height 7
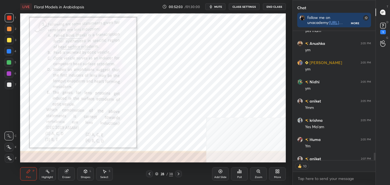
click at [244, 172] on div "Poll" at bounding box center [239, 174] width 17 height 13
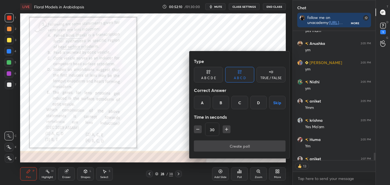
drag, startPoint x: 205, startPoint y: 103, endPoint x: 208, endPoint y: 106, distance: 4.2
click at [205, 102] on div "A" at bounding box center [202, 102] width 16 height 13
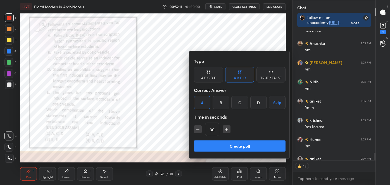
click at [213, 147] on button "Create poll" at bounding box center [240, 146] width 92 height 11
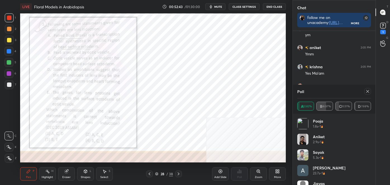
scroll to position [2367, 0]
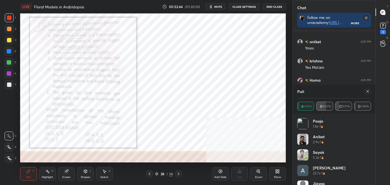
click at [368, 92] on icon at bounding box center [367, 91] width 4 height 4
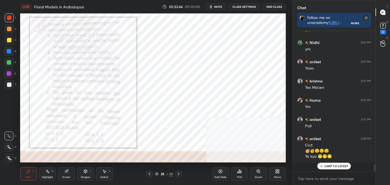
scroll to position [136, 81]
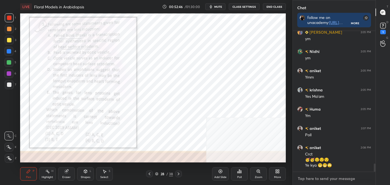
click at [338, 176] on textarea at bounding box center [334, 179] width 74 height 9
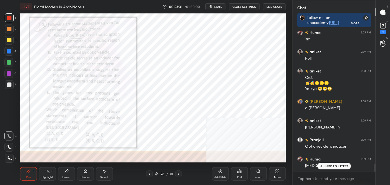
scroll to position [2434, 0]
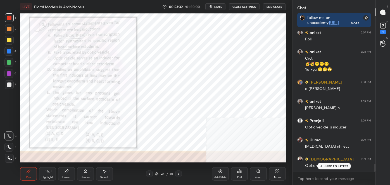
click at [8, 76] on div at bounding box center [9, 74] width 4 height 4
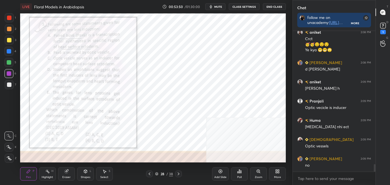
click at [49, 173] on rect at bounding box center [48, 172] width 3 height 3
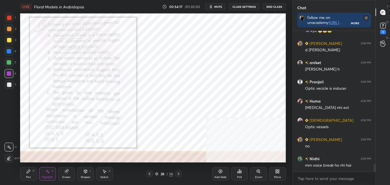
scroll to position [2492, 0]
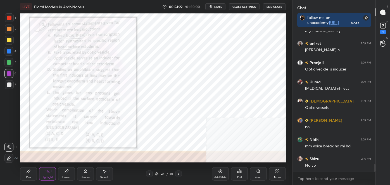
click at [149, 177] on div at bounding box center [149, 174] width 7 height 7
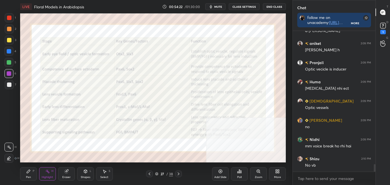
click at [150, 176] on icon at bounding box center [149, 174] width 4 height 4
click at [151, 175] on icon at bounding box center [149, 174] width 4 height 4
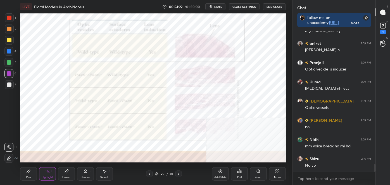
click at [150, 175] on icon at bounding box center [149, 174] width 4 height 4
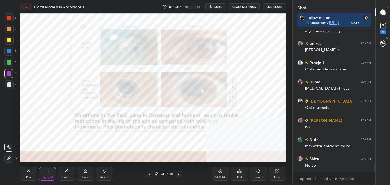
click at [150, 175] on icon at bounding box center [149, 174] width 4 height 4
click at [150, 175] on icon at bounding box center [150, 174] width 2 height 3
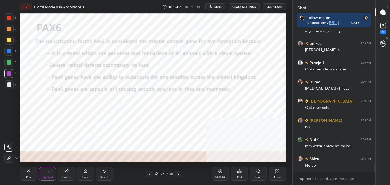
click at [150, 174] on icon at bounding box center [149, 174] width 4 height 4
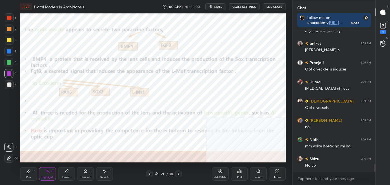
click at [150, 174] on icon at bounding box center [149, 174] width 4 height 4
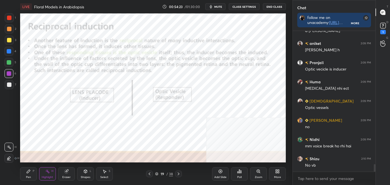
click at [149, 175] on icon at bounding box center [150, 174] width 2 height 3
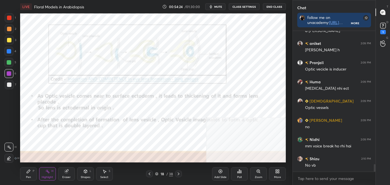
click at [149, 175] on icon at bounding box center [150, 174] width 2 height 3
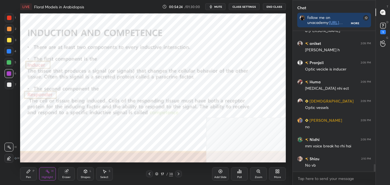
click at [149, 175] on icon at bounding box center [149, 174] width 4 height 4
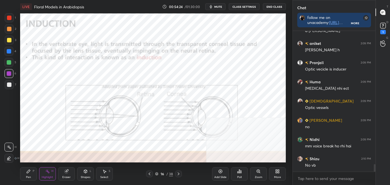
click at [149, 175] on icon at bounding box center [149, 174] width 4 height 4
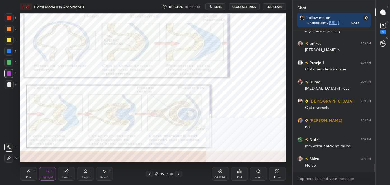
click at [149, 175] on icon at bounding box center [149, 174] width 4 height 4
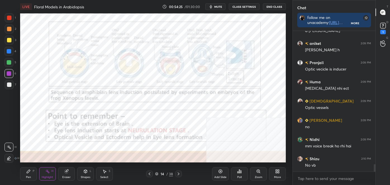
scroll to position [2512, 0]
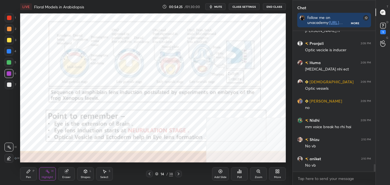
click at [150, 150] on div "LIVE Floral Models in Arabidopsis 00:54:25 / 01:30:00 mute CLASS SETTINGS End C…" at bounding box center [153, 92] width 270 height 185
click at [262, 175] on div "Zoom" at bounding box center [258, 174] width 17 height 13
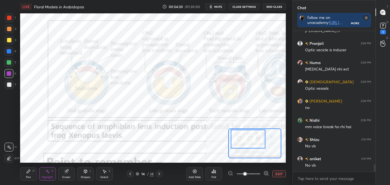
drag, startPoint x: 254, startPoint y: 142, endPoint x: 250, endPoint y: 139, distance: 4.8
click at [250, 139] on div at bounding box center [248, 139] width 35 height 19
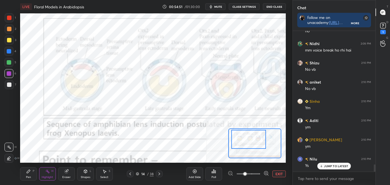
scroll to position [2608, 0]
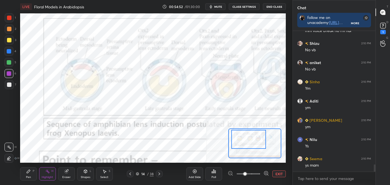
click at [159, 175] on icon at bounding box center [159, 174] width 4 height 4
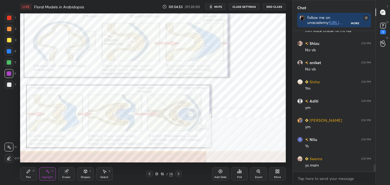
scroll to position [2627, 0]
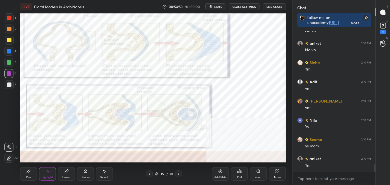
click at [177, 173] on icon at bounding box center [178, 174] width 4 height 4
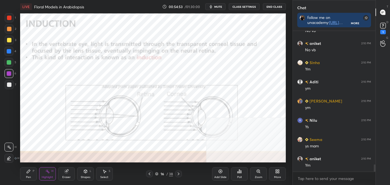
click at [178, 173] on icon at bounding box center [179, 174] width 2 height 3
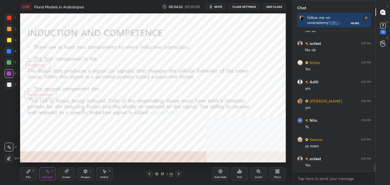
click at [178, 173] on icon at bounding box center [178, 174] width 4 height 4
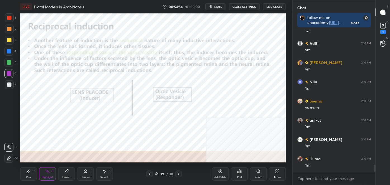
click at [178, 173] on icon at bounding box center [178, 174] width 4 height 4
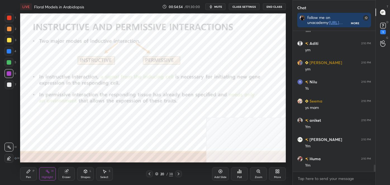
click at [178, 173] on icon at bounding box center [178, 174] width 4 height 4
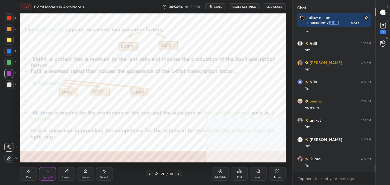
click at [178, 173] on icon at bounding box center [179, 174] width 2 height 3
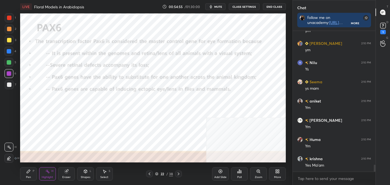
click at [178, 173] on icon at bounding box center [179, 174] width 2 height 3
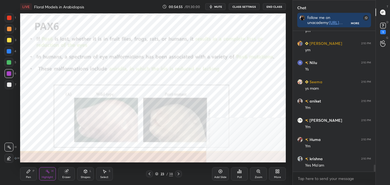
click at [178, 173] on icon at bounding box center [179, 174] width 2 height 3
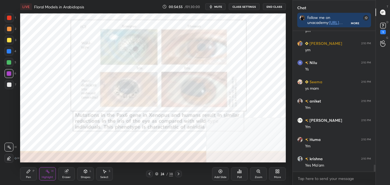
click at [178, 173] on icon at bounding box center [179, 174] width 2 height 3
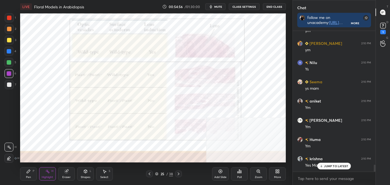
click at [177, 173] on icon at bounding box center [178, 174] width 4 height 4
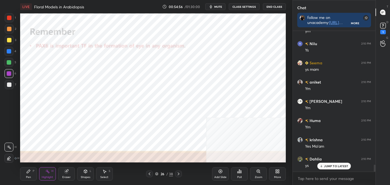
click at [177, 173] on icon at bounding box center [178, 174] width 4 height 4
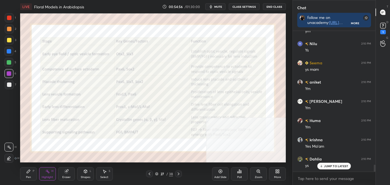
click at [177, 174] on icon at bounding box center [178, 174] width 4 height 4
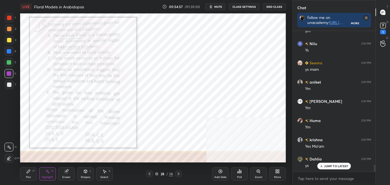
click at [175, 134] on div "LIVE Floral Models in Arabidopsis 00:54:57 / 01:30:00 mute CLASS SETTINGS End C…" at bounding box center [153, 92] width 270 height 185
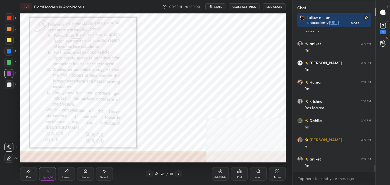
scroll to position [2762, 0]
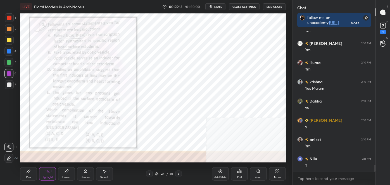
click at [30, 177] on div "Pen" at bounding box center [28, 177] width 5 height 3
drag, startPoint x: 8, startPoint y: 160, endPoint x: 12, endPoint y: 151, distance: 9.8
click at [8, 160] on div at bounding box center [9, 158] width 9 height 9
click at [51, 174] on div "Highlight H" at bounding box center [47, 174] width 17 height 13
click at [25, 177] on div "Pen P" at bounding box center [28, 174] width 17 height 13
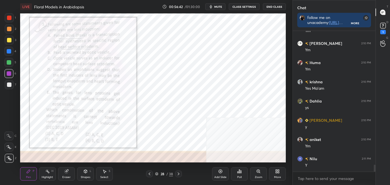
click at [10, 153] on div "Z" at bounding box center [11, 157] width 12 height 11
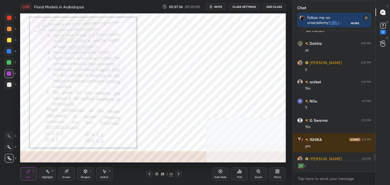
scroll to position [2, 1]
click at [50, 173] on div "Highlight H" at bounding box center [47, 174] width 17 height 13
click at [177, 174] on icon at bounding box center [178, 174] width 4 height 4
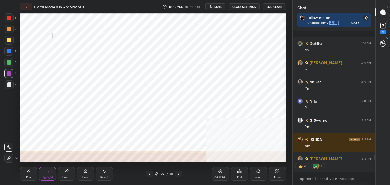
scroll to position [2851, 0]
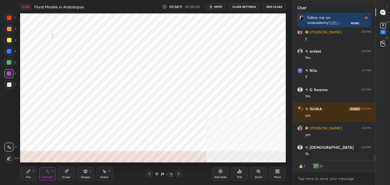
click at [179, 175] on icon at bounding box center [178, 174] width 4 height 4
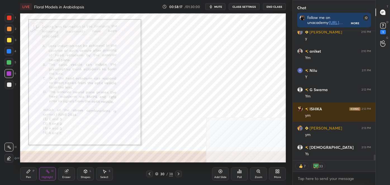
click at [36, 173] on div "Pen P" at bounding box center [28, 174] width 17 height 13
click at [9, 158] on icon at bounding box center [9, 159] width 5 height 4
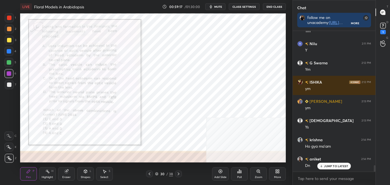
scroll to position [2897, 0]
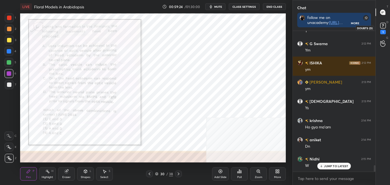
click at [384, 27] on rect at bounding box center [382, 25] width 5 height 5
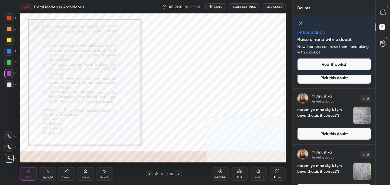
scroll to position [0, 0]
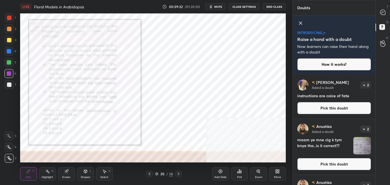
click at [382, 19] on div "T Messages (T)" at bounding box center [383, 12] width 14 height 16
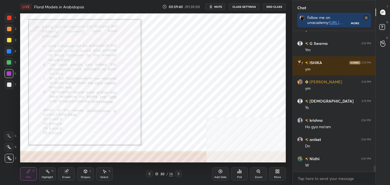
scroll to position [3057, 0]
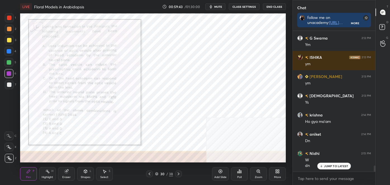
click at [238, 172] on icon at bounding box center [239, 172] width 4 height 4
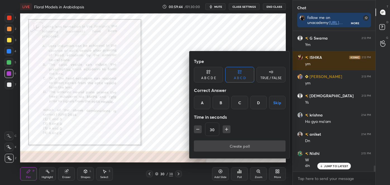
click at [200, 102] on div "A" at bounding box center [202, 102] width 16 height 13
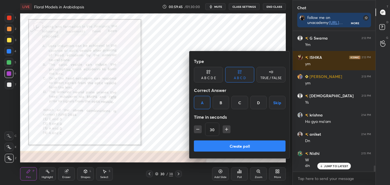
click at [209, 141] on button "Create poll" at bounding box center [240, 146] width 92 height 11
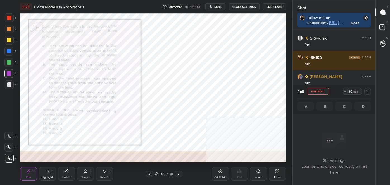
scroll to position [110, 81]
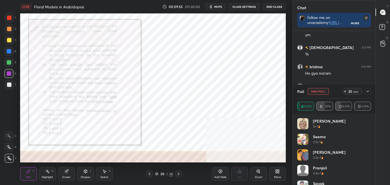
click at [49, 174] on div "Highlight H" at bounding box center [47, 174] width 17 height 13
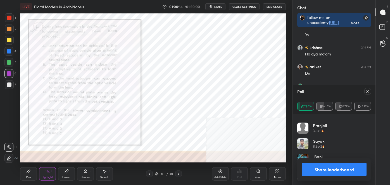
click at [357, 168] on button "Share leaderboard" at bounding box center [334, 169] width 65 height 13
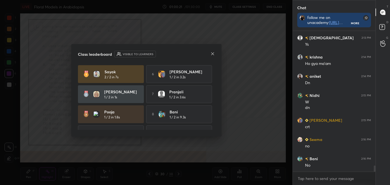
click at [213, 54] on icon at bounding box center [212, 54] width 4 height 4
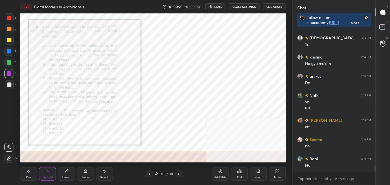
click at [22, 170] on div "Pen P" at bounding box center [28, 174] width 17 height 13
click at [11, 134] on div at bounding box center [8, 136] width 9 height 9
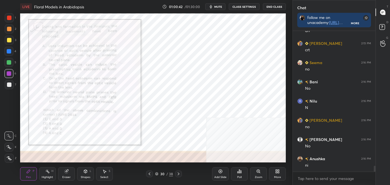
click at [51, 176] on div "Highlight" at bounding box center [47, 177] width 11 height 3
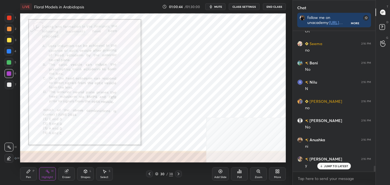
drag, startPoint x: 66, startPoint y: 174, endPoint x: 65, endPoint y: 167, distance: 7.0
click at [65, 174] on div "Eraser" at bounding box center [66, 174] width 17 height 13
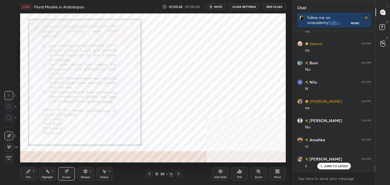
click at [33, 168] on div "LIVE Floral Models in Arabidopsis 01:00:45 / 01:30:00 mute CLASS SETTINGS End C…" at bounding box center [153, 92] width 270 height 185
click at [33, 172] on div "P" at bounding box center [34, 171] width 2 height 3
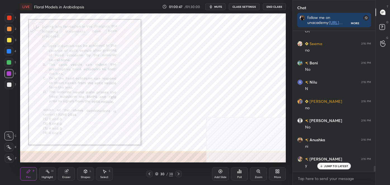
drag, startPoint x: 9, startPoint y: 137, endPoint x: 14, endPoint y: 137, distance: 4.5
click at [11, 137] on icon at bounding box center [8, 136] width 5 height 4
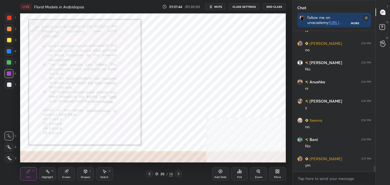
scroll to position [3289, 0]
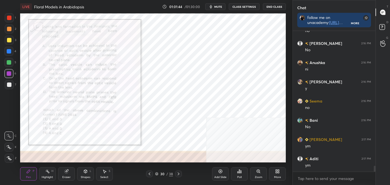
click at [46, 174] on div "Highlight H" at bounding box center [47, 174] width 17 height 13
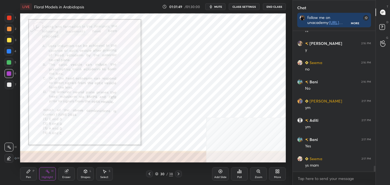
scroll to position [3347, 0]
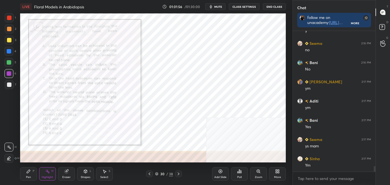
drag, startPoint x: 29, startPoint y: 174, endPoint x: 24, endPoint y: 164, distance: 10.9
click at [28, 174] on icon at bounding box center [28, 172] width 4 height 4
click at [9, 135] on icon at bounding box center [8, 136] width 5 height 4
click at [258, 172] on icon at bounding box center [258, 171] width 3 height 3
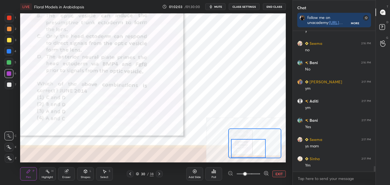
drag, startPoint x: 250, startPoint y: 146, endPoint x: 245, endPoint y: 153, distance: 8.1
click at [245, 154] on div at bounding box center [248, 148] width 35 height 19
click at [275, 173] on button "EXIT" at bounding box center [278, 174] width 13 height 7
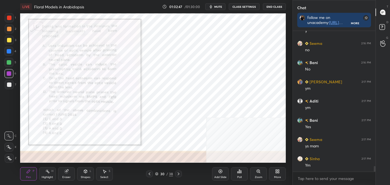
click at [177, 172] on icon at bounding box center [178, 174] width 4 height 4
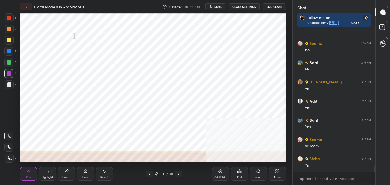
click at [178, 172] on icon at bounding box center [178, 174] width 4 height 4
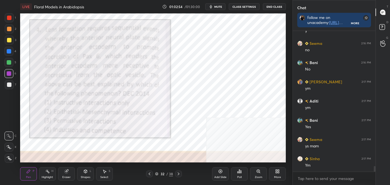
click at [8, 19] on div at bounding box center [9, 18] width 4 height 4
click at [236, 173] on div "Poll" at bounding box center [239, 174] width 17 height 13
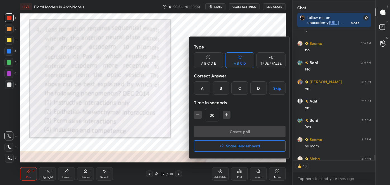
click at [260, 92] on div "D" at bounding box center [258, 88] width 16 height 13
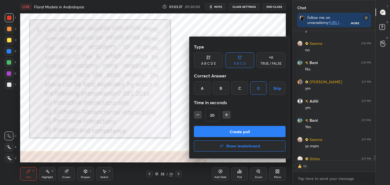
click at [247, 134] on button "Create poll" at bounding box center [240, 131] width 92 height 11
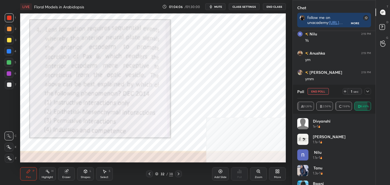
scroll to position [3612, 0]
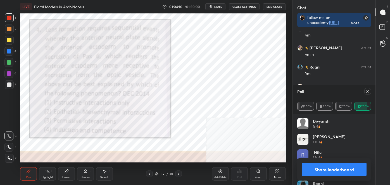
click at [333, 167] on button "Share leaderboard" at bounding box center [334, 169] width 65 height 13
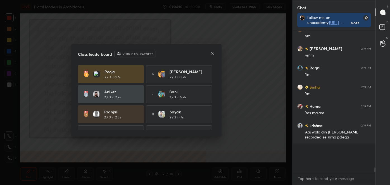
scroll to position [2, 1]
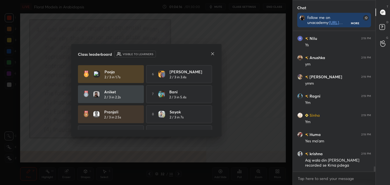
drag, startPoint x: 215, startPoint y: 71, endPoint x: 214, endPoint y: 75, distance: 4.1
click at [214, 75] on div "Class leaderboard Visible to learners Pooja 2 / 3 in 1.7s 6 Abdul 2 / 3 in 3.4s…" at bounding box center [146, 90] width 150 height 93
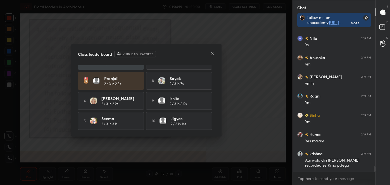
click at [213, 54] on icon at bounding box center [212, 54] width 4 height 4
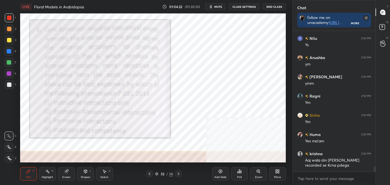
click at [45, 170] on div "Highlight H" at bounding box center [47, 174] width 17 height 13
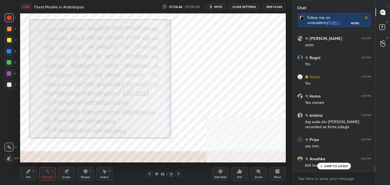
scroll to position [3640, 0]
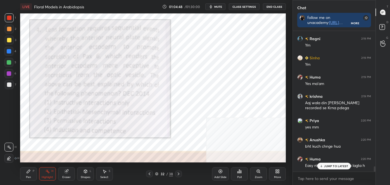
click at [8, 41] on div at bounding box center [9, 40] width 4 height 4
click at [9, 41] on div at bounding box center [9, 40] width 4 height 4
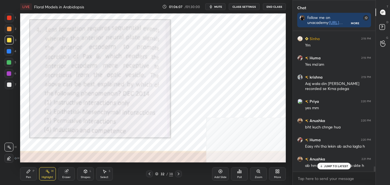
click at [336, 166] on p "JUMP TO LATEST" at bounding box center [336, 166] width 24 height 3
click at [179, 172] on icon at bounding box center [178, 174] width 4 height 4
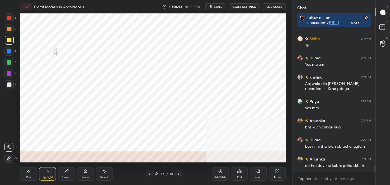
click at [178, 173] on icon at bounding box center [178, 174] width 4 height 4
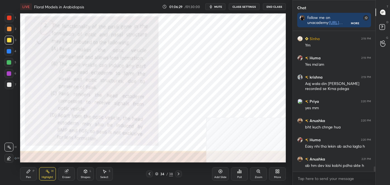
click at [178, 174] on icon at bounding box center [178, 174] width 4 height 4
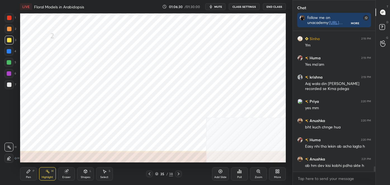
click at [178, 174] on icon at bounding box center [178, 174] width 4 height 4
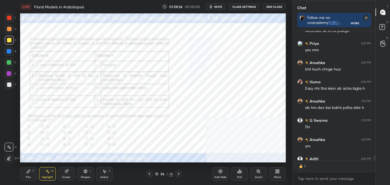
scroll to position [2, 1]
click at [242, 170] on div "Poll" at bounding box center [239, 174] width 17 height 13
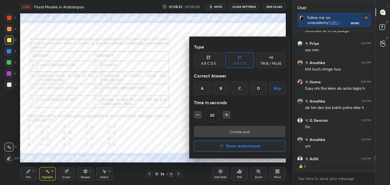
drag, startPoint x: 205, startPoint y: 91, endPoint x: 208, endPoint y: 95, distance: 4.4
click at [206, 91] on div "A" at bounding box center [202, 88] width 16 height 13
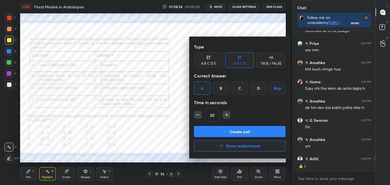
drag, startPoint x: 222, startPoint y: 133, endPoint x: 222, endPoint y: 129, distance: 3.6
click at [222, 133] on button "Create poll" at bounding box center [240, 131] width 92 height 11
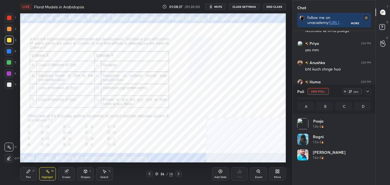
scroll to position [3747, 0]
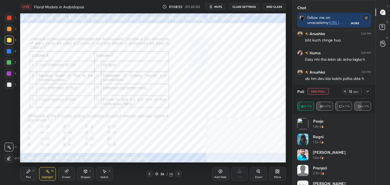
click at [89, 175] on div "Shapes L" at bounding box center [85, 174] width 17 height 13
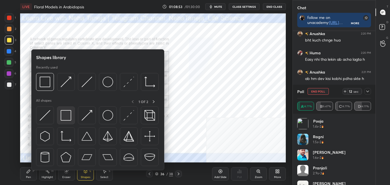
click at [65, 113] on img at bounding box center [66, 115] width 11 height 11
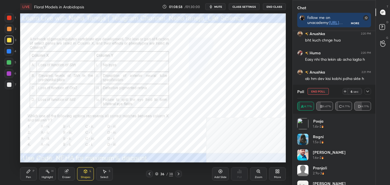
drag, startPoint x: 52, startPoint y: 174, endPoint x: 53, endPoint y: 165, distance: 9.6
click at [52, 173] on div "Highlight H" at bounding box center [47, 174] width 17 height 13
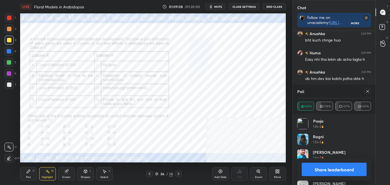
click at [149, 175] on icon at bounding box center [149, 174] width 4 height 4
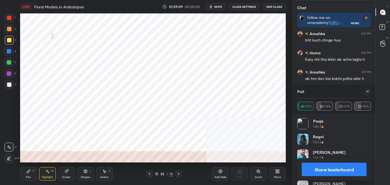
click at [149, 174] on icon at bounding box center [149, 174] width 4 height 4
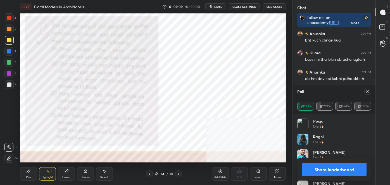
click at [149, 174] on icon at bounding box center [150, 174] width 2 height 3
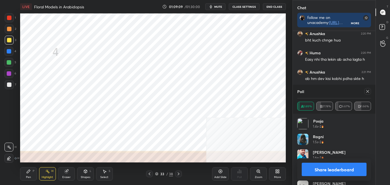
click at [150, 174] on icon at bounding box center [149, 174] width 4 height 4
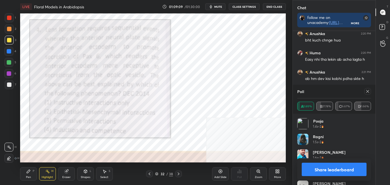
click at [150, 174] on icon at bounding box center [149, 174] width 4 height 4
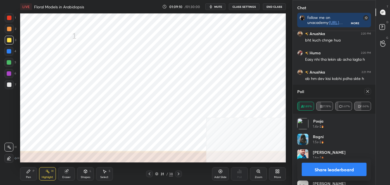
click at [150, 174] on icon at bounding box center [149, 174] width 4 height 4
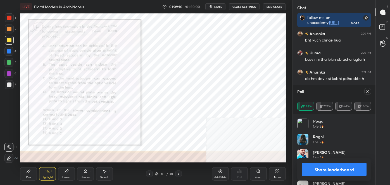
click at [150, 174] on icon at bounding box center [149, 174] width 4 height 4
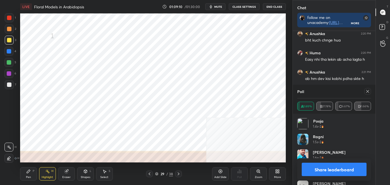
click at [150, 174] on icon at bounding box center [149, 174] width 4 height 4
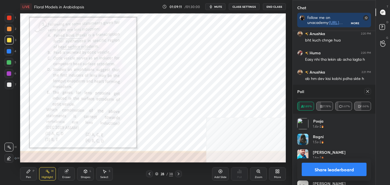
click at [150, 174] on icon at bounding box center [149, 174] width 4 height 4
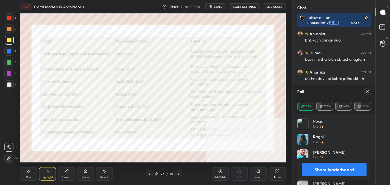
drag, startPoint x: 150, startPoint y: 174, endPoint x: 149, endPoint y: 166, distance: 7.6
click at [149, 166] on div "Pen P Highlight H Eraser Shapes L Select S 27 / 38 Add Slide Poll Zoom More" at bounding box center [153, 174] width 266 height 22
click at [179, 172] on icon at bounding box center [178, 174] width 4 height 4
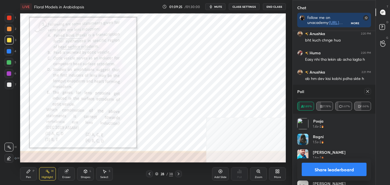
click at [179, 172] on icon at bounding box center [178, 174] width 4 height 4
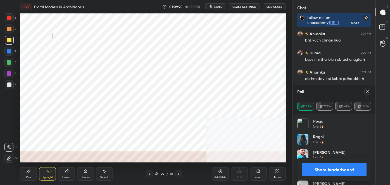
click at [179, 172] on icon at bounding box center [178, 174] width 4 height 4
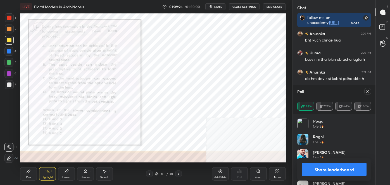
click at [179, 173] on icon at bounding box center [178, 174] width 4 height 4
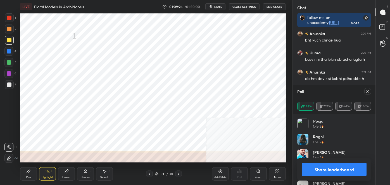
click at [179, 173] on icon at bounding box center [178, 174] width 4 height 4
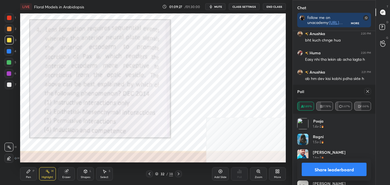
click at [179, 173] on icon at bounding box center [178, 174] width 4 height 4
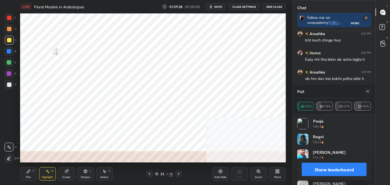
click at [179, 173] on icon at bounding box center [178, 174] width 4 height 4
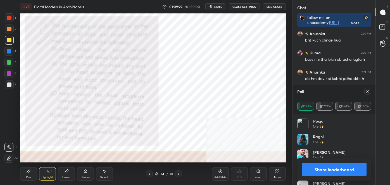
click at [179, 173] on icon at bounding box center [178, 174] width 4 height 4
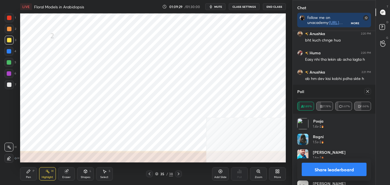
click at [179, 173] on icon at bounding box center [178, 174] width 4 height 4
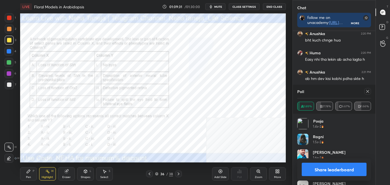
drag, startPoint x: 316, startPoint y: 168, endPoint x: 311, endPoint y: 168, distance: 5.9
click at [316, 168] on button "Share leaderboard" at bounding box center [334, 169] width 65 height 13
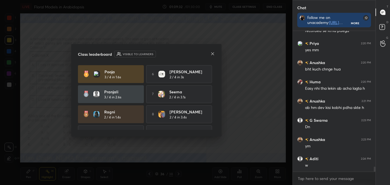
scroll to position [139, 81]
click at [213, 54] on icon at bounding box center [212, 53] width 3 height 3
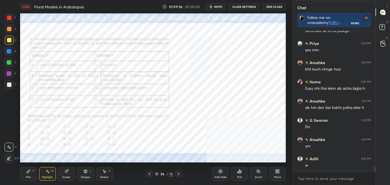
click at [263, 175] on div "Zoom" at bounding box center [258, 174] width 17 height 13
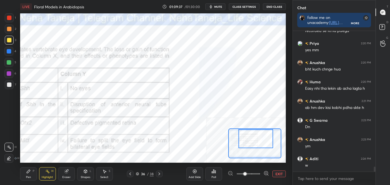
drag, startPoint x: 260, startPoint y: 143, endPoint x: 257, endPoint y: 143, distance: 3.1
click at [252, 145] on div at bounding box center [255, 138] width 35 height 19
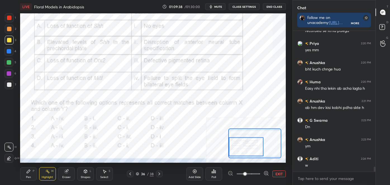
drag, startPoint x: 265, startPoint y: 140, endPoint x: 258, endPoint y: 147, distance: 9.9
click at [258, 147] on div at bounding box center [246, 146] width 35 height 19
click at [33, 176] on div "Pen P" at bounding box center [28, 174] width 17 height 13
click at [10, 157] on icon at bounding box center [9, 159] width 5 height 4
click at [10, 14] on div at bounding box center [9, 17] width 9 height 9
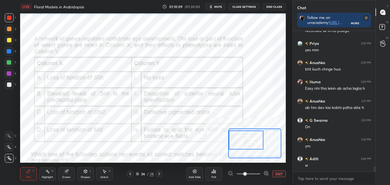
drag, startPoint x: 249, startPoint y: 143, endPoint x: 252, endPoint y: 132, distance: 11.2
click at [249, 136] on div at bounding box center [246, 140] width 35 height 19
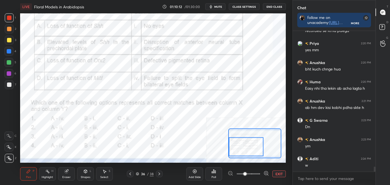
drag, startPoint x: 239, startPoint y: 143, endPoint x: 237, endPoint y: 149, distance: 6.7
click at [237, 151] on div at bounding box center [246, 146] width 35 height 19
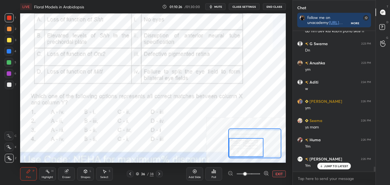
scroll to position [3814, 0]
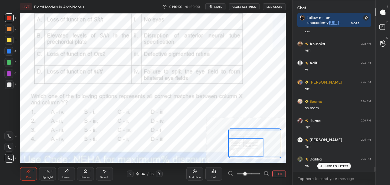
click at [139, 174] on icon at bounding box center [137, 173] width 3 height 1
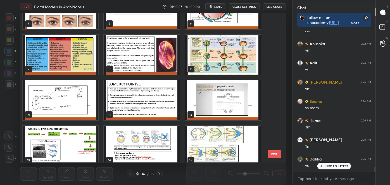
scroll to position [75, 0]
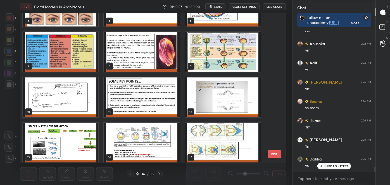
click at [84, 96] on img "grid" at bounding box center [60, 98] width 75 height 40
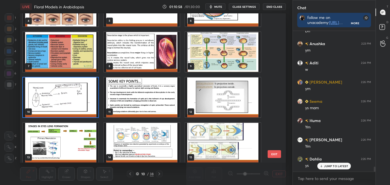
click at [85, 95] on img "grid" at bounding box center [60, 98] width 75 height 40
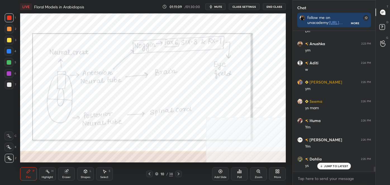
click at [180, 176] on icon at bounding box center [178, 174] width 4 height 4
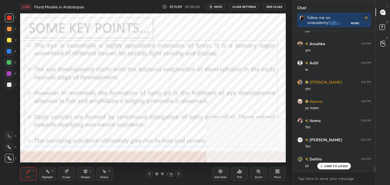
click at [179, 176] on icon at bounding box center [178, 174] width 4 height 4
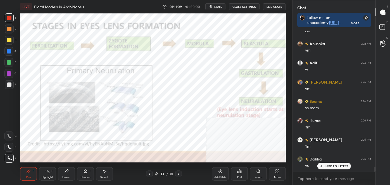
click at [179, 175] on icon at bounding box center [178, 174] width 4 height 4
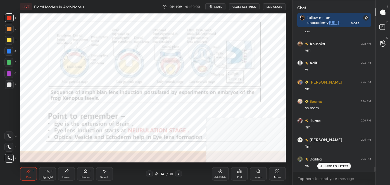
click at [179, 175] on icon at bounding box center [178, 174] width 4 height 4
click at [179, 174] on icon at bounding box center [178, 174] width 4 height 4
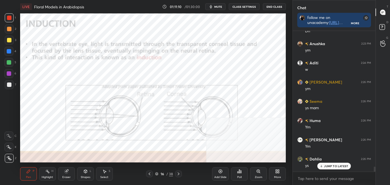
click at [179, 174] on icon at bounding box center [178, 174] width 4 height 4
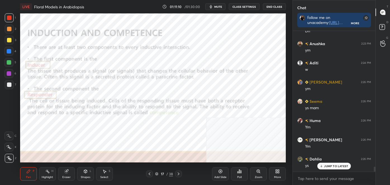
click at [179, 174] on icon at bounding box center [178, 174] width 4 height 4
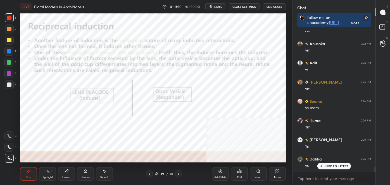
click at [179, 174] on icon at bounding box center [178, 174] width 4 height 4
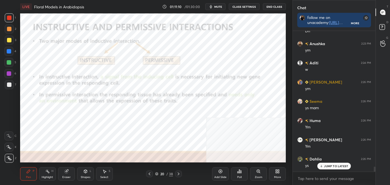
click at [179, 174] on icon at bounding box center [178, 174] width 4 height 4
click at [180, 175] on icon at bounding box center [178, 174] width 4 height 4
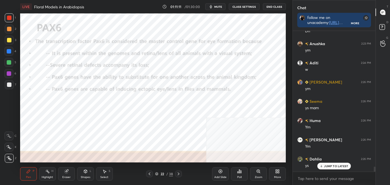
click at [179, 175] on icon at bounding box center [178, 174] width 4 height 4
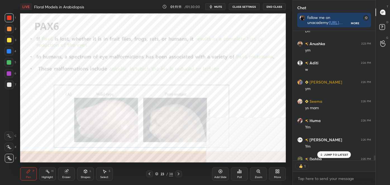
click at [179, 175] on icon at bounding box center [178, 174] width 4 height 4
click at [179, 176] on icon at bounding box center [178, 174] width 4 height 4
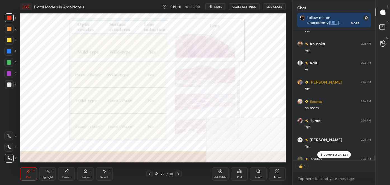
click at [180, 175] on icon at bounding box center [178, 174] width 4 height 4
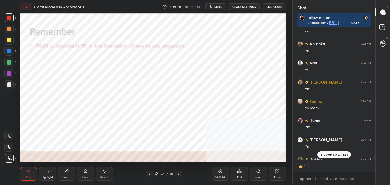
click at [180, 175] on icon at bounding box center [178, 174] width 4 height 4
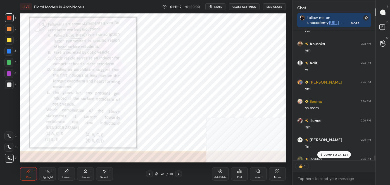
click at [180, 175] on icon at bounding box center [178, 174] width 4 height 4
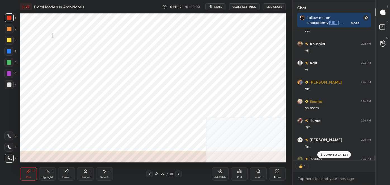
click at [180, 175] on icon at bounding box center [178, 174] width 4 height 4
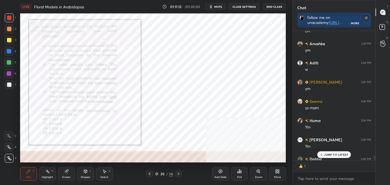
click at [179, 175] on icon at bounding box center [178, 174] width 4 height 4
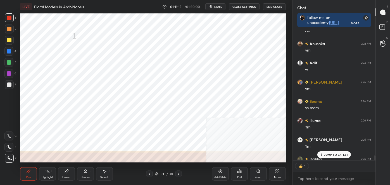
click at [179, 175] on icon at bounding box center [178, 174] width 4 height 4
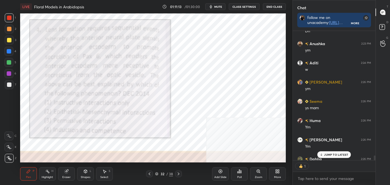
click at [179, 176] on icon at bounding box center [178, 174] width 4 height 4
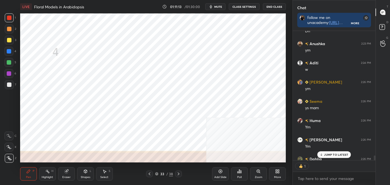
click at [179, 176] on icon at bounding box center [178, 174] width 4 height 4
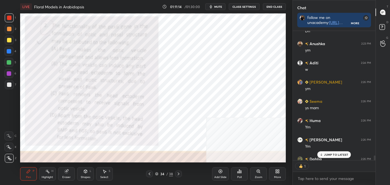
click at [179, 176] on icon at bounding box center [178, 174] width 4 height 4
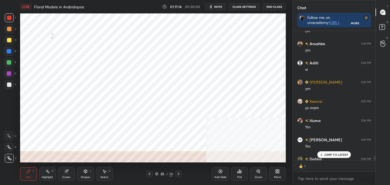
click at [179, 176] on icon at bounding box center [178, 174] width 4 height 4
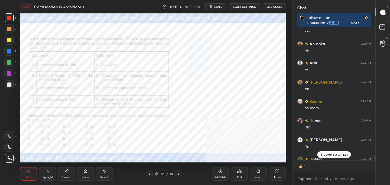
click at [179, 177] on div at bounding box center [178, 174] width 7 height 7
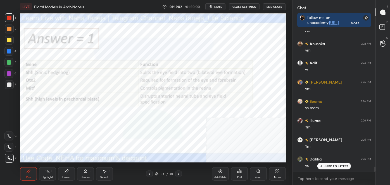
scroll to position [3833, 0]
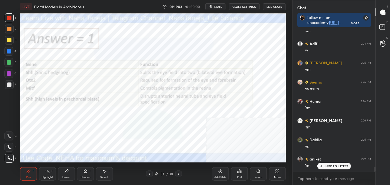
click at [180, 173] on icon at bounding box center [178, 174] width 4 height 4
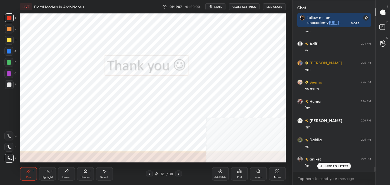
click at [278, 176] on div "More" at bounding box center [277, 177] width 7 height 3
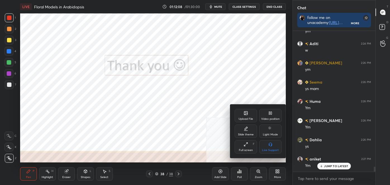
click at [247, 118] on div "Upload File" at bounding box center [246, 119] width 15 height 3
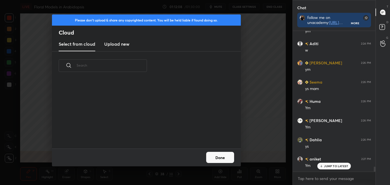
click at [223, 116] on div "grid" at bounding box center [143, 113] width 182 height 71
click at [111, 46] on h3 "Upload new" at bounding box center [116, 44] width 25 height 7
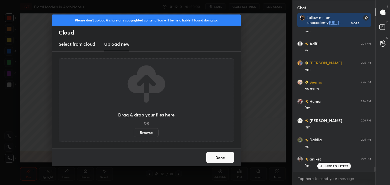
click at [147, 130] on label "Browse" at bounding box center [146, 132] width 25 height 9
click at [134, 130] on input "Browse" at bounding box center [134, 132] width 0 height 9
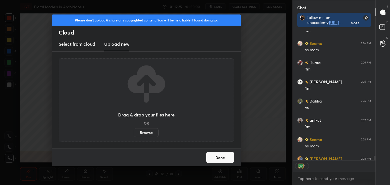
scroll to position [2, 1]
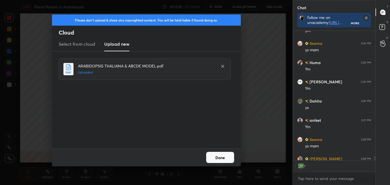
click at [213, 156] on button "Done" at bounding box center [220, 157] width 28 height 11
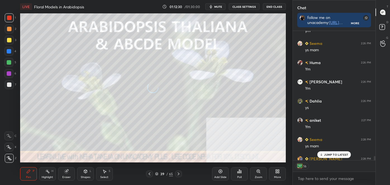
scroll to position [3902, 0]
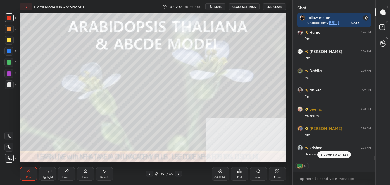
drag, startPoint x: 49, startPoint y: 174, endPoint x: 49, endPoint y: 172, distance: 2.8
click at [49, 174] on div "Highlight H" at bounding box center [47, 174] width 17 height 13
click at [7, 16] on div at bounding box center [9, 17] width 9 height 9
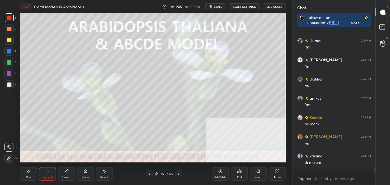
scroll to position [3891, 0]
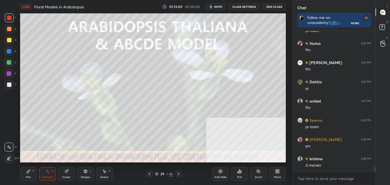
click at [179, 173] on icon at bounding box center [178, 174] width 4 height 4
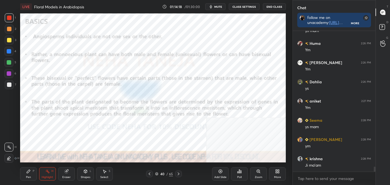
scroll to position [3905, 0]
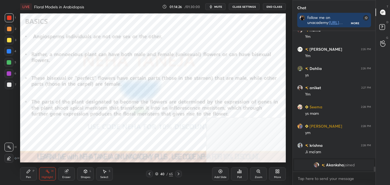
click at [180, 173] on icon at bounding box center [178, 174] width 4 height 4
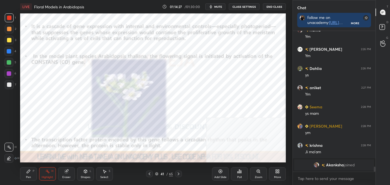
click at [178, 174] on icon at bounding box center [178, 174] width 4 height 4
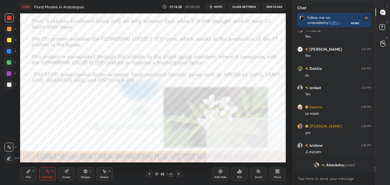
click at [178, 174] on icon at bounding box center [178, 174] width 4 height 4
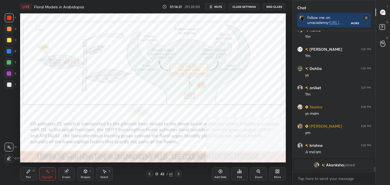
click at [178, 173] on icon at bounding box center [178, 174] width 4 height 4
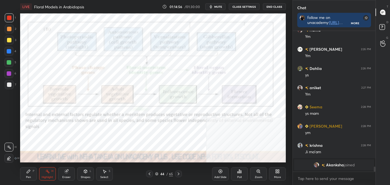
click at [150, 172] on icon at bounding box center [149, 174] width 4 height 4
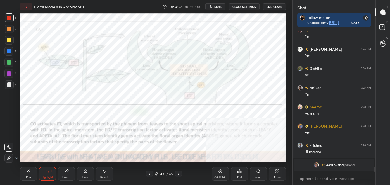
click at [152, 173] on div at bounding box center [149, 174] width 7 height 7
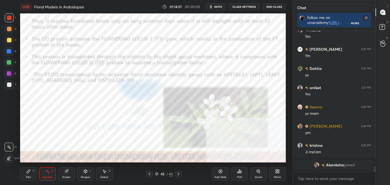
click at [150, 173] on icon at bounding box center [149, 174] width 4 height 4
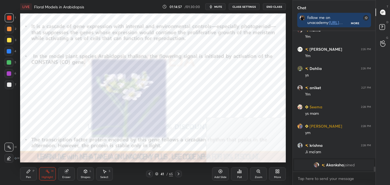
click at [149, 173] on icon at bounding box center [149, 174] width 4 height 4
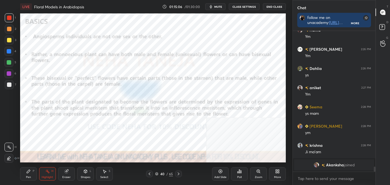
click at [177, 172] on div at bounding box center [178, 174] width 7 height 7
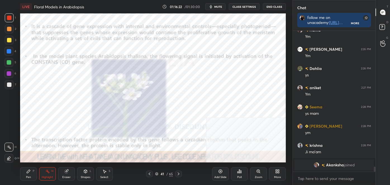
click at [278, 172] on icon at bounding box center [277, 172] width 4 height 4
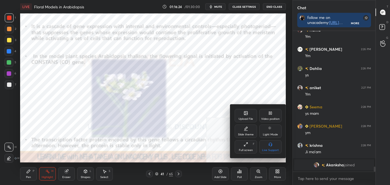
click at [267, 117] on div "Video position" at bounding box center [270, 115] width 22 height 13
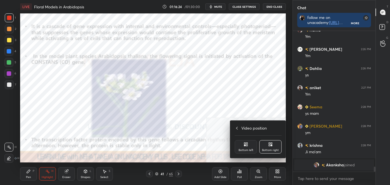
click at [249, 149] on div "Bottom left" at bounding box center [246, 150] width 15 height 3
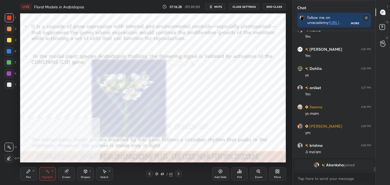
click at [278, 173] on icon at bounding box center [278, 172] width 1 height 1
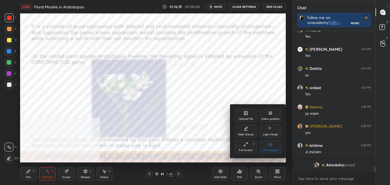
drag, startPoint x: 272, startPoint y: 118, endPoint x: 273, endPoint y: 136, distance: 18.2
click at [272, 118] on div "Video position" at bounding box center [270, 119] width 18 height 3
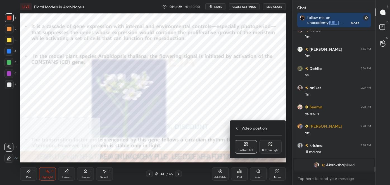
click at [272, 146] on icon at bounding box center [271, 145] width 1 height 1
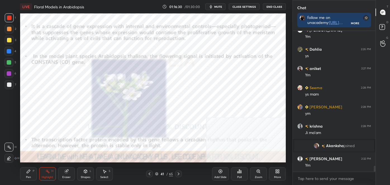
scroll to position [3280, 0]
click at [180, 176] on icon at bounding box center [178, 174] width 4 height 4
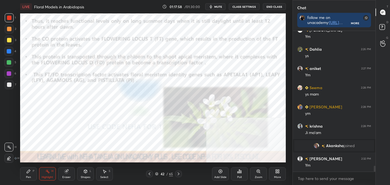
click at [179, 173] on icon at bounding box center [178, 174] width 4 height 4
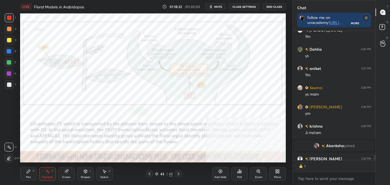
scroll to position [3310, 0]
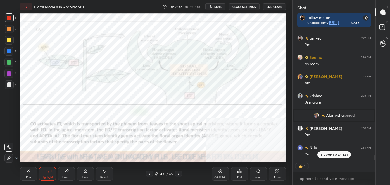
click at [179, 174] on icon at bounding box center [178, 174] width 4 height 4
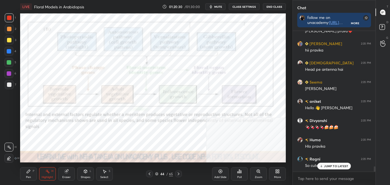
scroll to position [3628, 0]
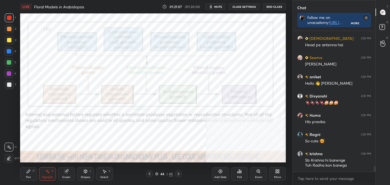
click at [45, 175] on div "Highlight H" at bounding box center [47, 174] width 17 height 13
drag, startPoint x: 375, startPoint y: 169, endPoint x: 373, endPoint y: 194, distance: 25.2
click at [373, 0] on html "1 2 3 4 5 6 7 C X Z C X Z E E Erase all H H LIVE Floral Models in Arabidopsis 0…" at bounding box center [195, 0] width 390 height 0
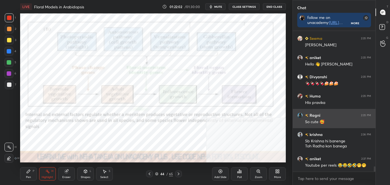
scroll to position [3666, 0]
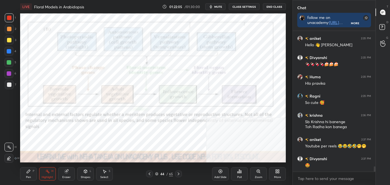
click at [7, 20] on div at bounding box center [9, 18] width 4 height 4
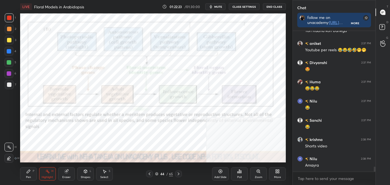
scroll to position [3782, 0]
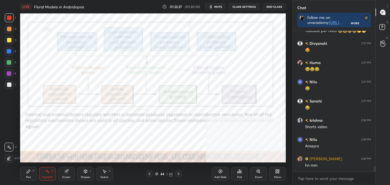
click at [7, 20] on div at bounding box center [9, 17] width 9 height 9
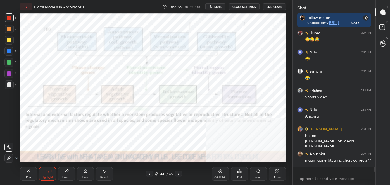
scroll to position [2, 1]
click at [150, 176] on icon at bounding box center [149, 174] width 4 height 4
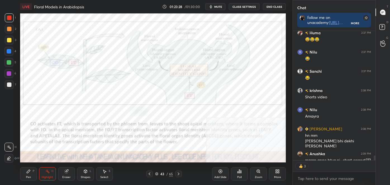
click at [150, 176] on icon at bounding box center [149, 174] width 4 height 4
click at [150, 175] on icon at bounding box center [149, 174] width 4 height 4
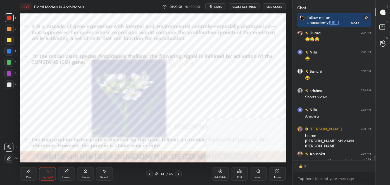
click at [150, 174] on icon at bounding box center [149, 174] width 4 height 4
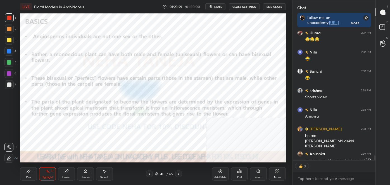
click at [149, 174] on icon at bounding box center [149, 174] width 4 height 4
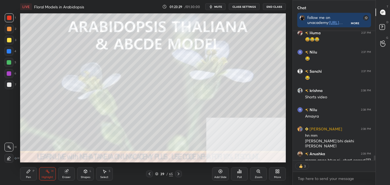
click at [149, 174] on icon at bounding box center [150, 174] width 2 height 3
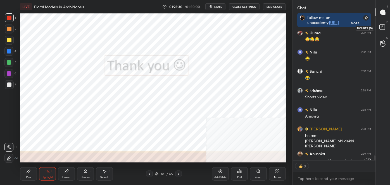
click at [385, 30] on icon at bounding box center [383, 28] width 10 height 10
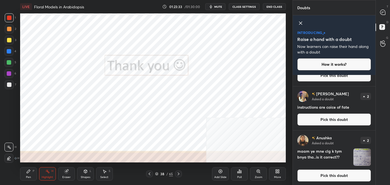
scroll to position [57, 0]
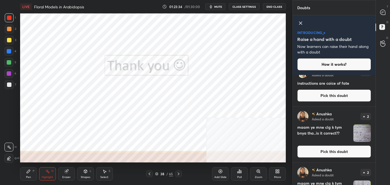
click at [328, 152] on button "Pick this doubt" at bounding box center [334, 152] width 74 height 12
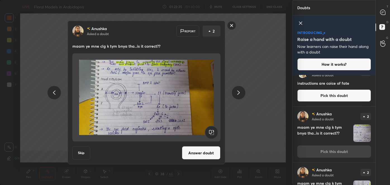
click at [217, 151] on button "Answer doubt" at bounding box center [201, 153] width 39 height 13
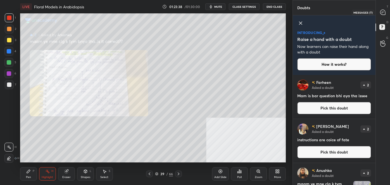
click at [384, 13] on icon at bounding box center [382, 12] width 5 height 5
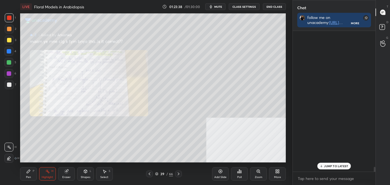
scroll to position [139, 81]
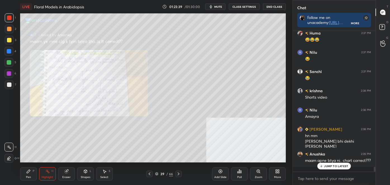
click at [257, 172] on icon at bounding box center [258, 171] width 3 height 3
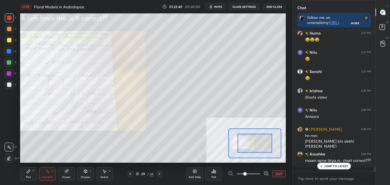
click at [258, 173] on span at bounding box center [248, 174] width 23 height 8
click at [247, 173] on span at bounding box center [244, 174] width 3 height 3
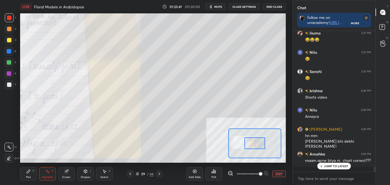
click at [246, 174] on span at bounding box center [248, 174] width 23 height 8
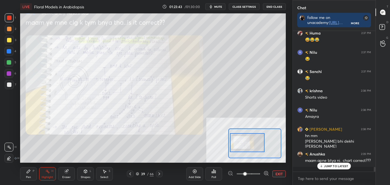
drag, startPoint x: 246, startPoint y: 147, endPoint x: 238, endPoint y: 147, distance: 7.6
click at [238, 147] on div at bounding box center [247, 143] width 35 height 19
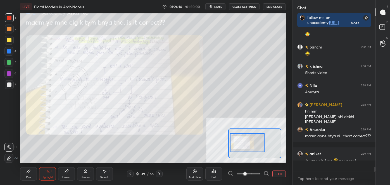
scroll to position [3978, 0]
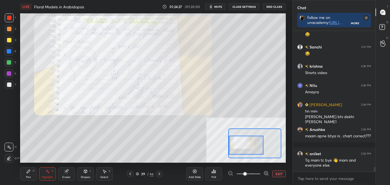
click at [240, 149] on div at bounding box center [246, 145] width 35 height 19
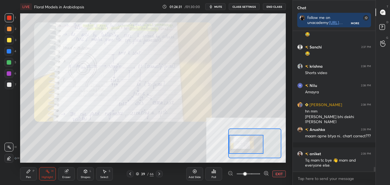
click at [273, 176] on button "EXIT" at bounding box center [278, 174] width 13 height 7
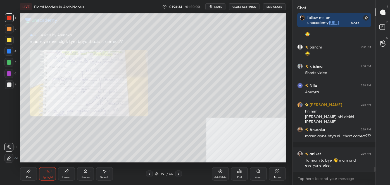
click at [181, 173] on div at bounding box center [178, 174] width 7 height 7
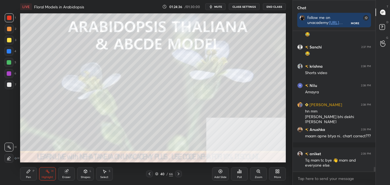
scroll to position [3997, 0]
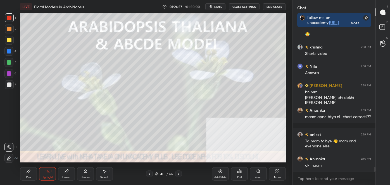
click at [156, 175] on icon at bounding box center [156, 175] width 3 height 1
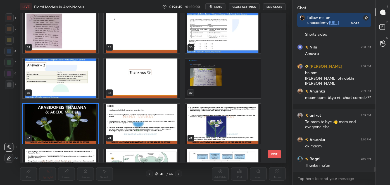
scroll to position [4036, 0]
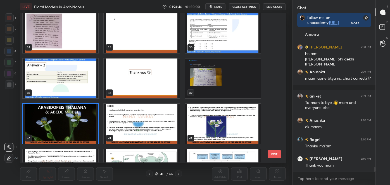
click at [74, 122] on img "grid" at bounding box center [60, 124] width 75 height 40
click at [75, 123] on img "grid" at bounding box center [60, 124] width 75 height 40
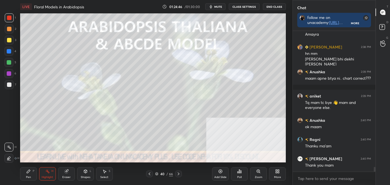
click at [75, 123] on img "grid" at bounding box center [60, 124] width 75 height 40
click at [76, 123] on img "grid" at bounding box center [60, 124] width 75 height 40
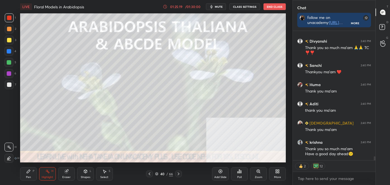
scroll to position [4192, 0]
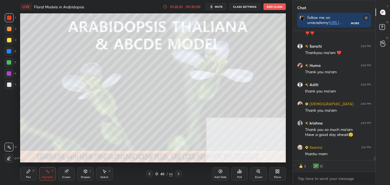
click at [271, 7] on button "End Class" at bounding box center [274, 6] width 22 height 7
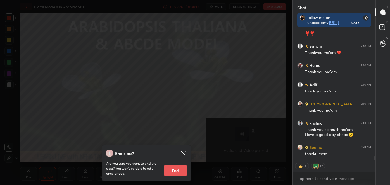
click at [165, 173] on button "End" at bounding box center [175, 170] width 22 height 11
type textarea "x"
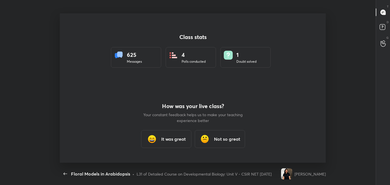
scroll to position [0, 0]
